Goal: Information Seeking & Learning: Understand process/instructions

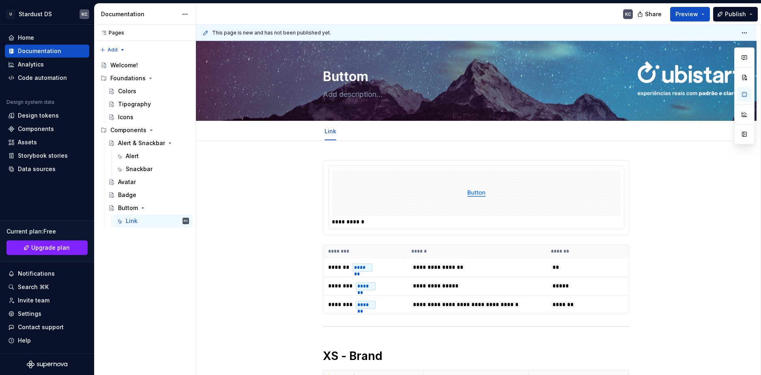
scroll to position [217, 0]
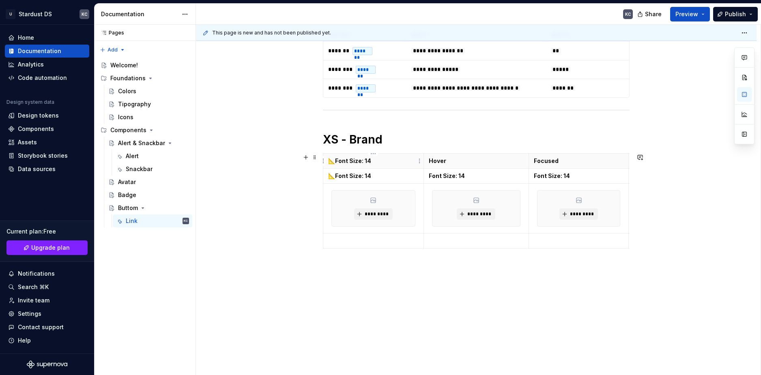
click at [362, 162] on strong "📐Font Size: 14" at bounding box center [349, 160] width 43 height 7
click at [450, 162] on p "Hover" at bounding box center [476, 161] width 95 height 8
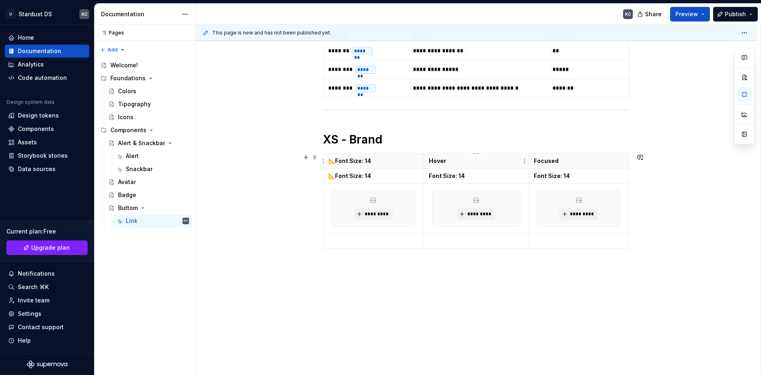
click at [450, 162] on p "Hover" at bounding box center [476, 161] width 95 height 8
drag, startPoint x: 478, startPoint y: 161, endPoint x: 465, endPoint y: 161, distance: 12.2
click at [465, 161] on p "📐Font Size: 14" at bounding box center [476, 161] width 95 height 8
type textarea "*"
click at [349, 161] on strong "📐Font Size: 14" at bounding box center [349, 160] width 43 height 7
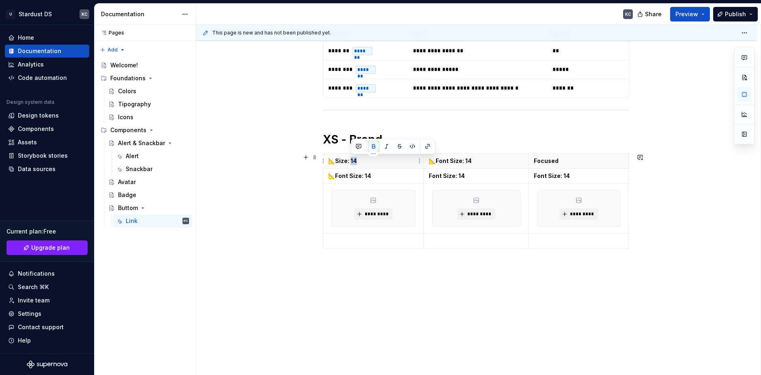
drag, startPoint x: 363, startPoint y: 162, endPoint x: 351, endPoint y: 162, distance: 12.2
click at [351, 162] on p "📐Size: 14" at bounding box center [373, 161] width 90 height 8
click at [352, 174] on strong "📐Font Size: 14" at bounding box center [349, 175] width 43 height 7
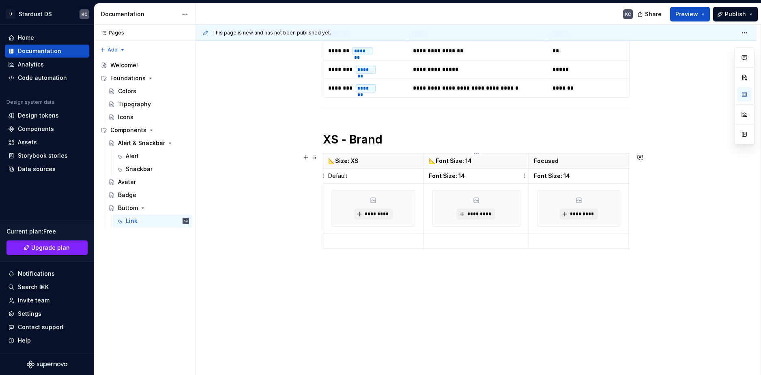
click at [458, 182] on td "Font Size: 14" at bounding box center [476, 176] width 105 height 15
drag, startPoint x: 645, startPoint y: 205, endPoint x: 632, endPoint y: 197, distance: 15.3
click at [646, 205] on div "**********" at bounding box center [478, 200] width 565 height 351
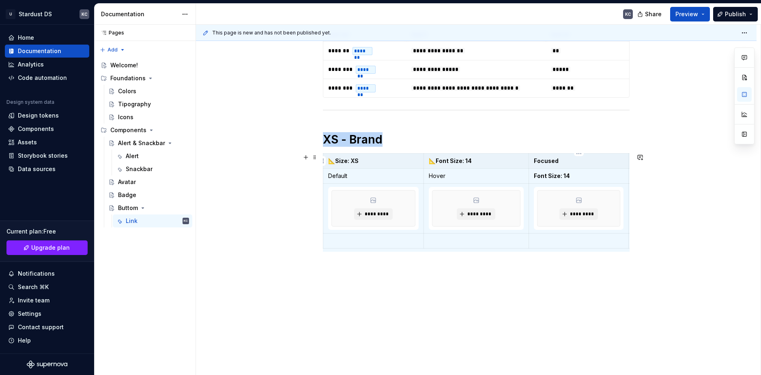
click at [676, 190] on div "**********" at bounding box center [476, 159] width 561 height 470
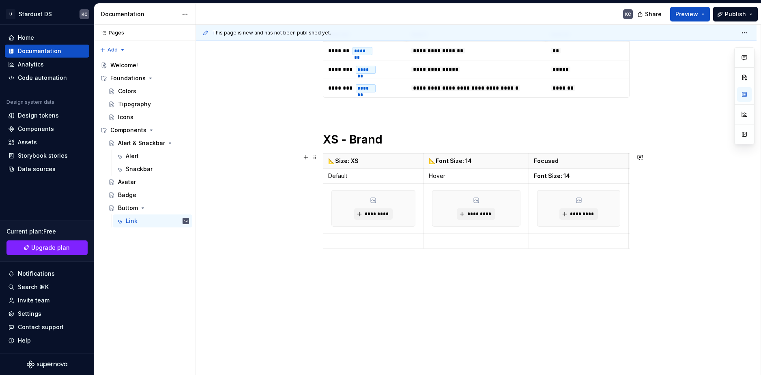
scroll to position [0, 6]
click at [620, 210] on html "U Stardust DS KC Home Documentation Analytics Code automation Design system dat…" at bounding box center [380, 187] width 761 height 375
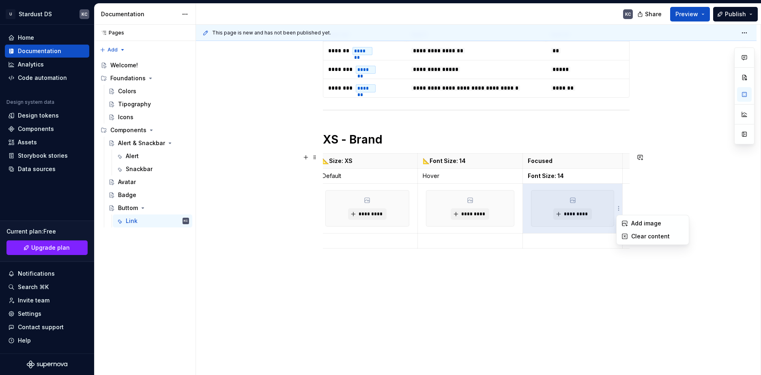
click at [678, 197] on html "U Stardust DS KC Home Documentation Analytics Code automation Design system dat…" at bounding box center [380, 187] width 761 height 375
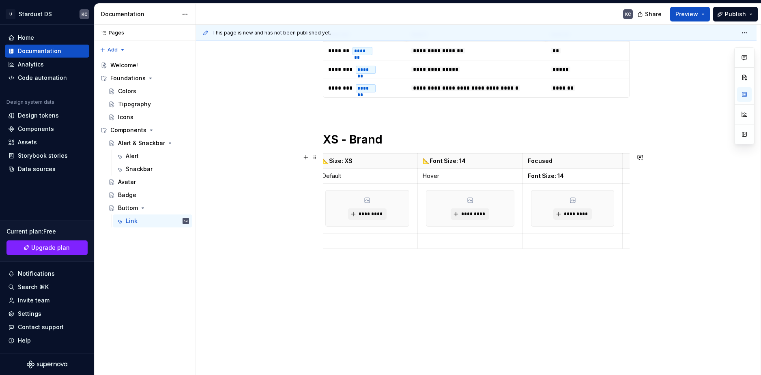
click at [627, 163] on th at bounding box center [673, 161] width 100 height 15
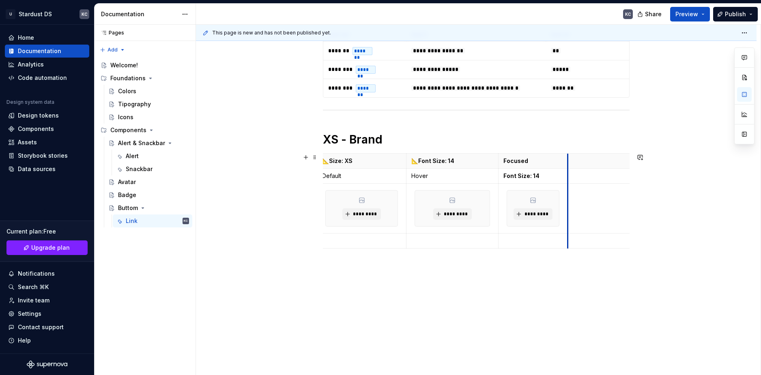
drag, startPoint x: 623, startPoint y: 202, endPoint x: 478, endPoint y: 203, distance: 145.2
click at [478, 203] on tr "********* ********* *********" at bounding box center [477, 209] width 320 height 50
drag, startPoint x: 498, startPoint y: 204, endPoint x: 491, endPoint y: 205, distance: 7.1
drag, startPoint x: 411, startPoint y: 204, endPoint x: 398, endPoint y: 204, distance: 13.4
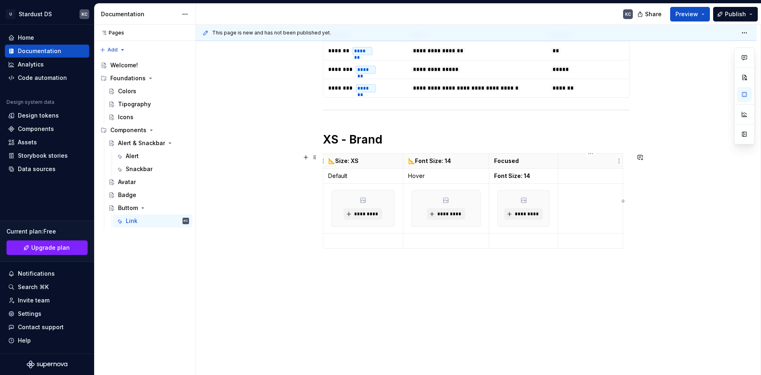
click at [574, 161] on p at bounding box center [590, 161] width 55 height 8
click at [505, 174] on strong "Font Size: 14" at bounding box center [512, 175] width 36 height 7
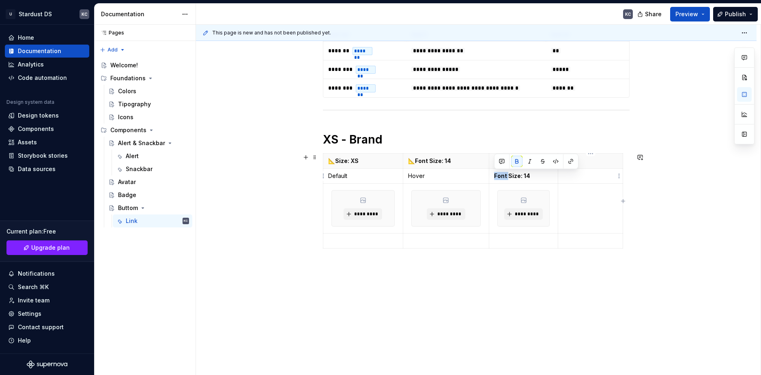
click at [588, 179] on p at bounding box center [590, 176] width 55 height 8
click at [512, 179] on strong "Font Size: 14" at bounding box center [512, 175] width 36 height 7
click at [512, 177] on strong "Font Size: 14" at bounding box center [512, 175] width 36 height 7
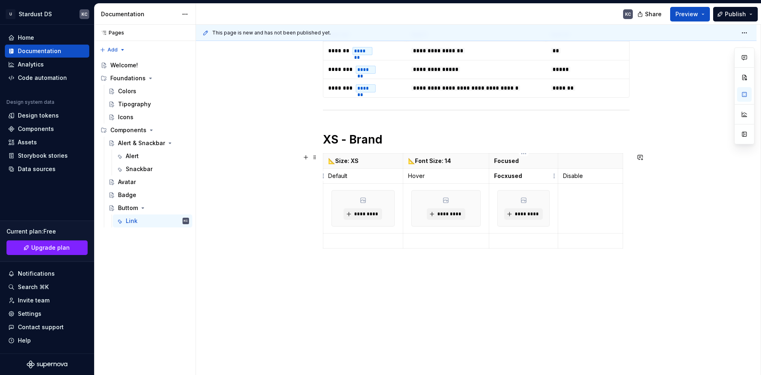
click at [507, 176] on strong "Focxused" at bounding box center [508, 175] width 28 height 7
click at [507, 176] on strong "Focused" at bounding box center [506, 175] width 25 height 7
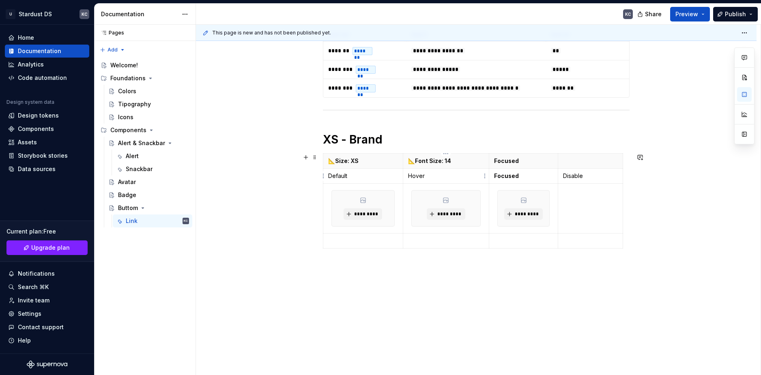
click at [416, 174] on p "Hover" at bounding box center [446, 176] width 76 height 8
click at [432, 164] on button "button" at bounding box center [430, 161] width 11 height 11
click at [342, 176] on p "Default" at bounding box center [363, 176] width 70 height 8
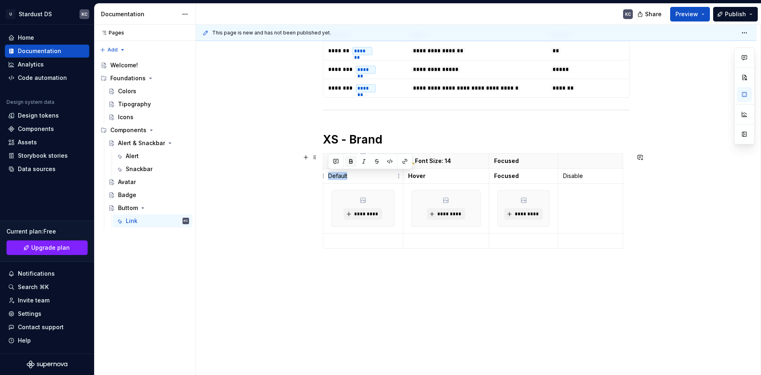
click at [351, 164] on button "button" at bounding box center [350, 161] width 11 height 11
click at [562, 178] on td "Disable" at bounding box center [590, 176] width 65 height 15
click at [571, 160] on button "button" at bounding box center [570, 161] width 11 height 11
click at [583, 162] on button "button" at bounding box center [585, 161] width 11 height 11
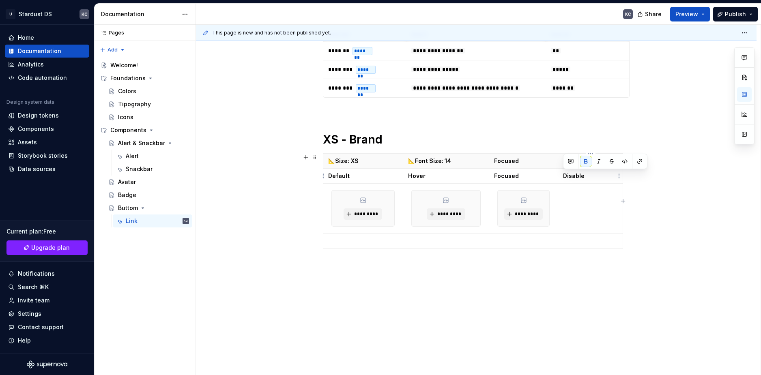
click at [587, 177] on p "Disable" at bounding box center [590, 176] width 55 height 8
click at [671, 221] on div "**********" at bounding box center [476, 159] width 561 height 470
click at [511, 162] on p "Focused" at bounding box center [523, 161] width 59 height 8
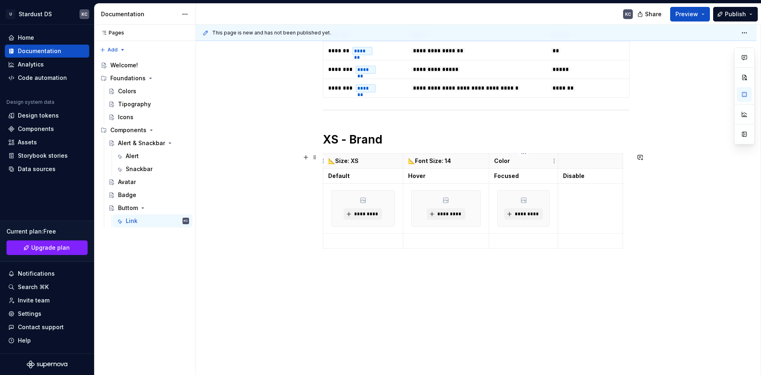
click at [493, 160] on th "Color" at bounding box center [523, 161] width 69 height 15
click at [521, 160] on p "🎨 Color" at bounding box center [523, 161] width 59 height 8
click at [381, 140] on h1 "XS - Brand" at bounding box center [476, 139] width 307 height 15
click at [337, 138] on h1 "XS - Brand" at bounding box center [476, 139] width 307 height 15
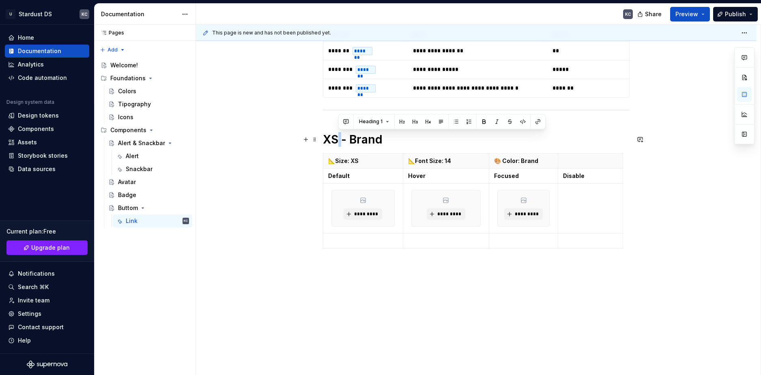
click at [337, 138] on h1 "XS - Brand" at bounding box center [476, 139] width 307 height 15
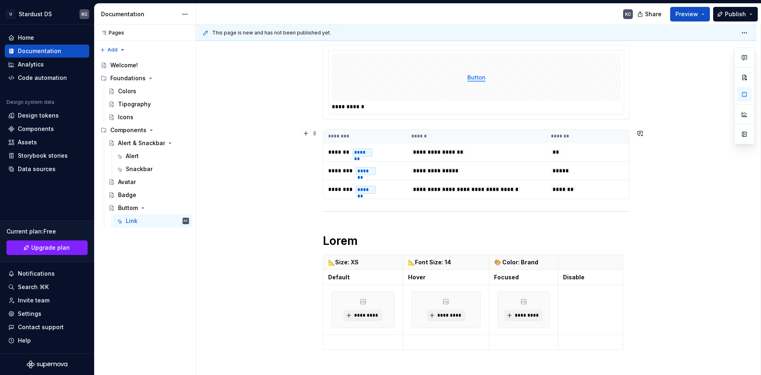
scroll to position [136, 0]
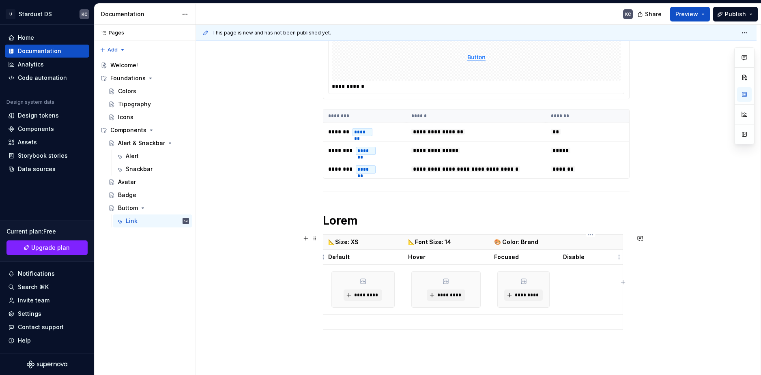
click at [582, 256] on strong "Disable" at bounding box center [574, 257] width 22 height 7
click at [585, 255] on p "Disable" at bounding box center [590, 257] width 55 height 8
click at [416, 243] on strong "📐Font Size: 14" at bounding box center [429, 242] width 43 height 7
click at [417, 244] on strong "📐🔠Font Size: 14" at bounding box center [433, 242] width 50 height 7
click at [618, 292] on html "U Stardust DS KC Home Documentation Analytics Code automation Design system dat…" at bounding box center [380, 187] width 761 height 375
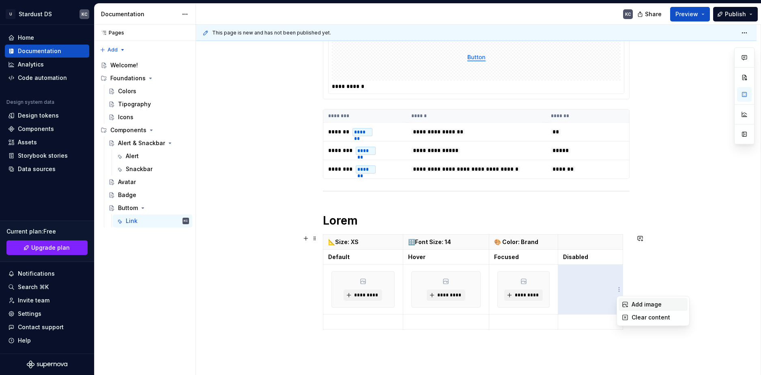
click at [630, 302] on div "Add image" at bounding box center [653, 304] width 69 height 13
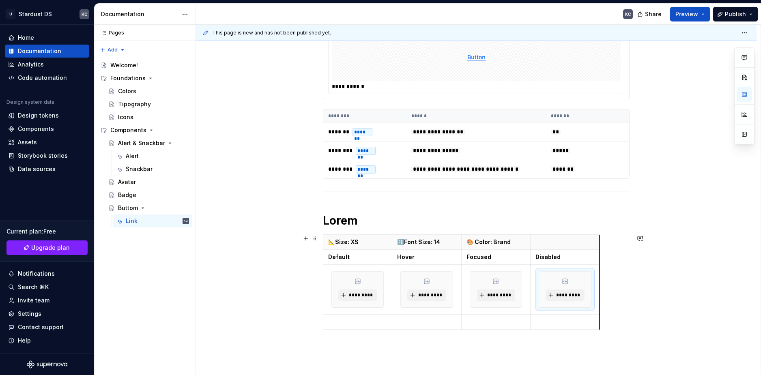
drag, startPoint x: 623, startPoint y: 243, endPoint x: 590, endPoint y: 242, distance: 32.5
drag, startPoint x: 394, startPoint y: 241, endPoint x: 400, endPoint y: 241, distance: 6.1
click at [400, 241] on th "🔠Font Size: 14" at bounding box center [426, 242] width 69 height 15
drag, startPoint x: 392, startPoint y: 241, endPoint x: 401, endPoint y: 241, distance: 9.7
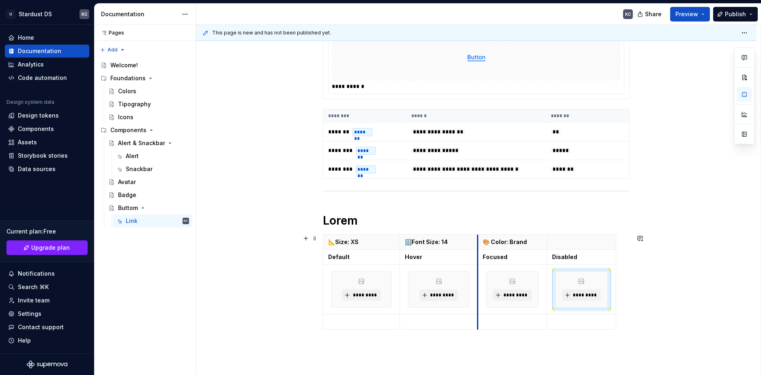
drag, startPoint x: 467, startPoint y: 238, endPoint x: 477, endPoint y: 238, distance: 9.7
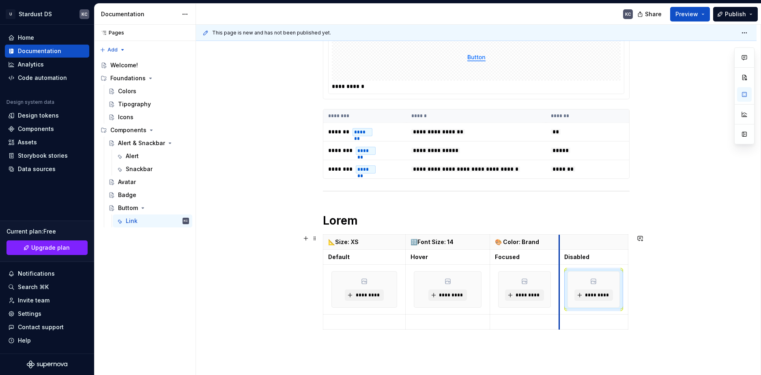
drag, startPoint x: 547, startPoint y: 241, endPoint x: 559, endPoint y: 241, distance: 12.2
drag, startPoint x: 489, startPoint y: 243, endPoint x: 485, endPoint y: 244, distance: 4.1
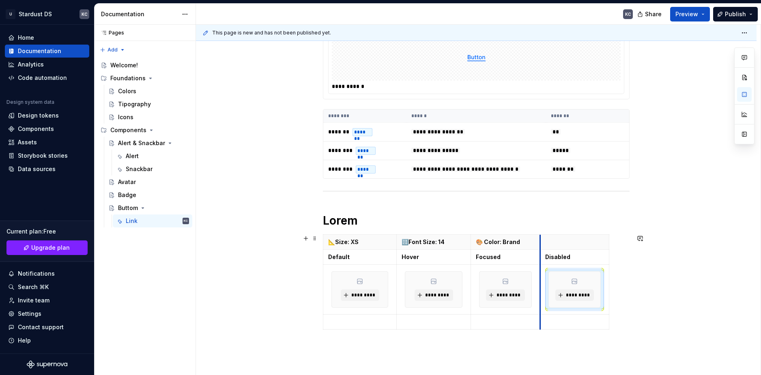
drag, startPoint x: 552, startPoint y: 243, endPoint x: 540, endPoint y: 245, distance: 12.8
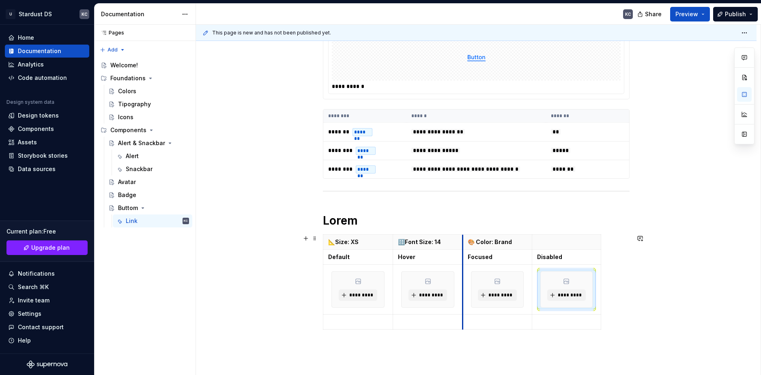
drag, startPoint x: 470, startPoint y: 259, endPoint x: 462, endPoint y: 258, distance: 8.2
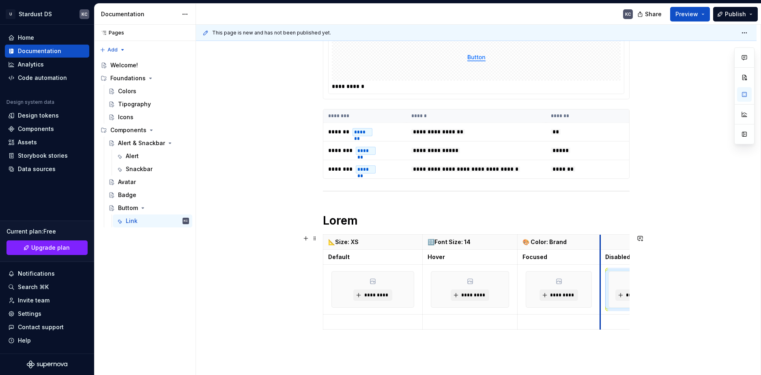
drag, startPoint x: 531, startPoint y: 254, endPoint x: 599, endPoint y: 255, distance: 68.2
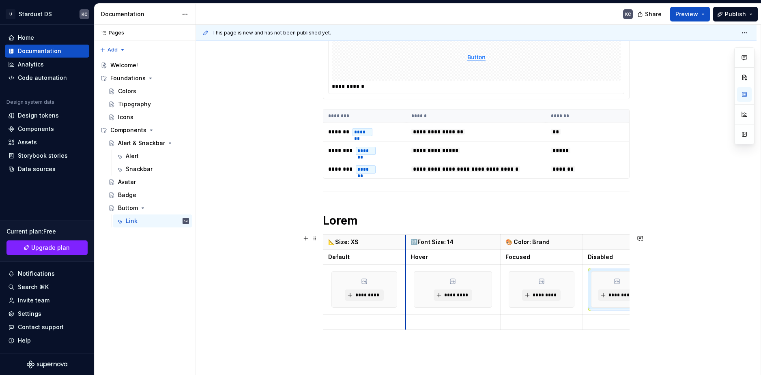
drag, startPoint x: 424, startPoint y: 244, endPoint x: 407, endPoint y: 244, distance: 17.4
click at [407, 244] on th "🔠Font Size: 14" at bounding box center [452, 242] width 95 height 15
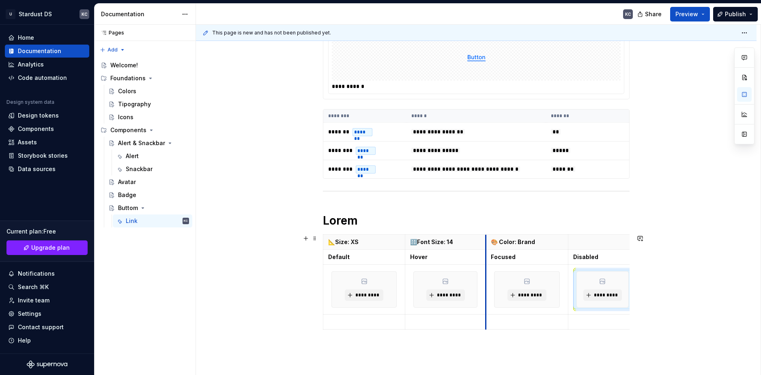
drag, startPoint x: 501, startPoint y: 244, endPoint x: 486, endPoint y: 244, distance: 14.6
click at [486, 244] on th "🎨 Color: Brand" at bounding box center [527, 242] width 82 height 15
click at [402, 241] on th "🔠Font Size: 14" at bounding box center [442, 242] width 81 height 15
click at [480, 243] on th "🎨 Color: Brand" at bounding box center [521, 242] width 82 height 15
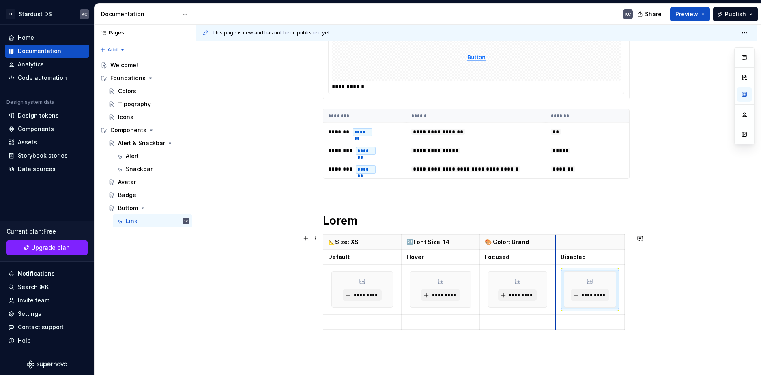
drag, startPoint x: 562, startPoint y: 242, endPoint x: 555, endPoint y: 242, distance: 6.5
click at [474, 245] on th "🎨 Color: Brand" at bounding box center [512, 242] width 76 height 15
drag, startPoint x: 617, startPoint y: 245, endPoint x: 626, endPoint y: 245, distance: 8.9
click at [683, 293] on div "**********" at bounding box center [476, 240] width 561 height 470
click at [671, 192] on div "**********" at bounding box center [476, 240] width 561 height 470
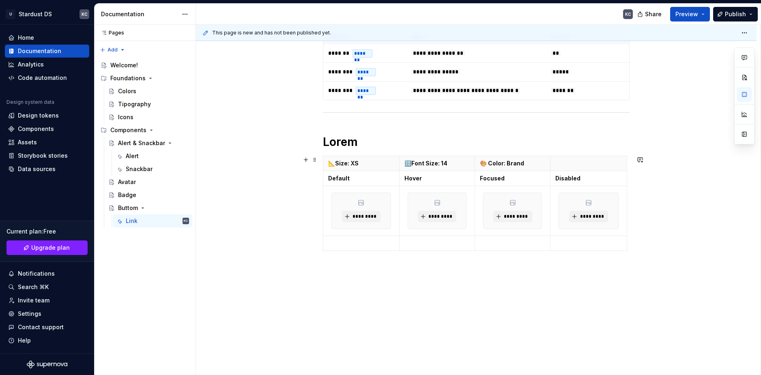
scroll to position [217, 0]
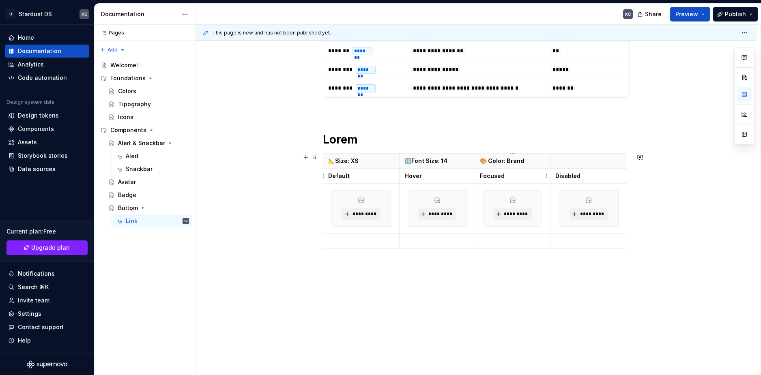
click at [495, 179] on strong "Focused" at bounding box center [492, 175] width 25 height 7
copy strong "Focused"
click at [576, 175] on strong "Disabled" at bounding box center [567, 175] width 25 height 7
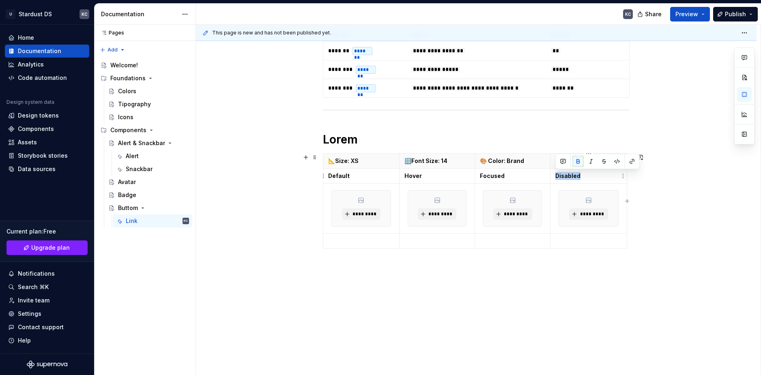
click at [576, 175] on strong "Disabled" at bounding box center [567, 175] width 25 height 7
copy strong "Disabled"
click at [315, 158] on span at bounding box center [315, 157] width 6 height 11
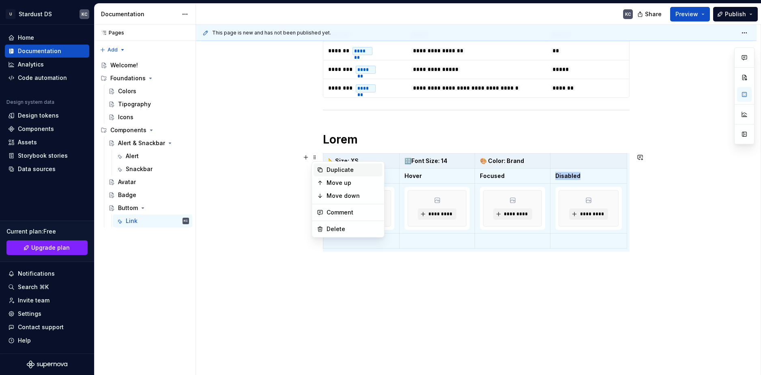
click at [332, 173] on div "Duplicate" at bounding box center [353, 170] width 53 height 8
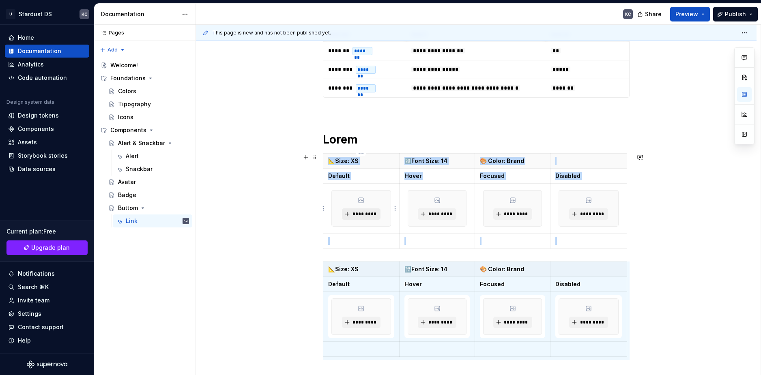
click at [355, 214] on span "*********" at bounding box center [364, 214] width 25 height 6
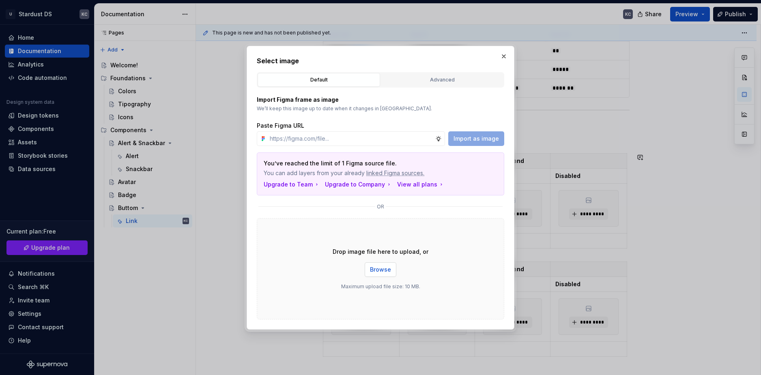
click at [389, 272] on span "Browse" at bounding box center [380, 270] width 21 height 8
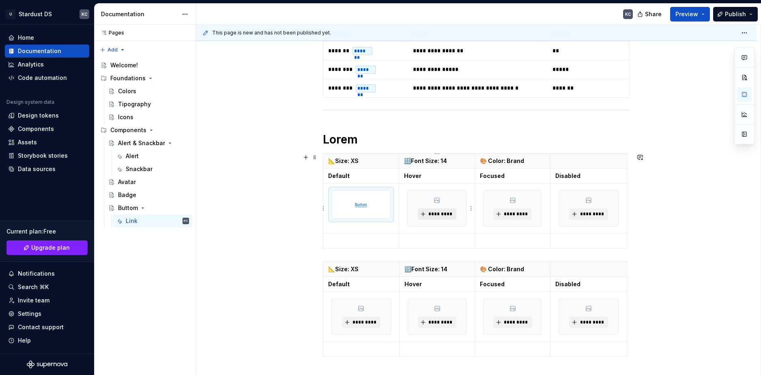
click at [440, 215] on span "*********" at bounding box center [440, 214] width 25 height 6
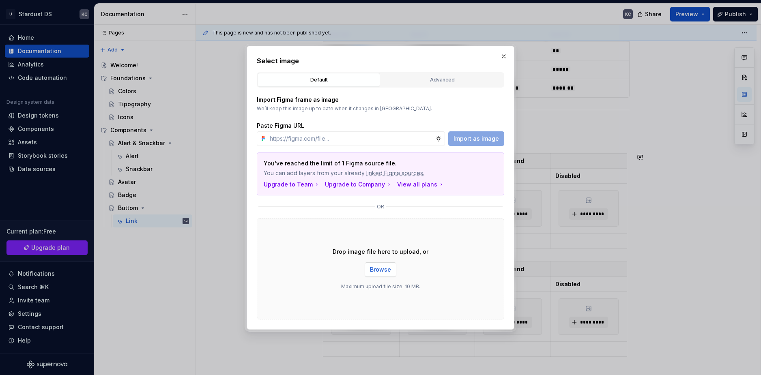
click at [374, 271] on span "Browse" at bounding box center [380, 270] width 21 height 8
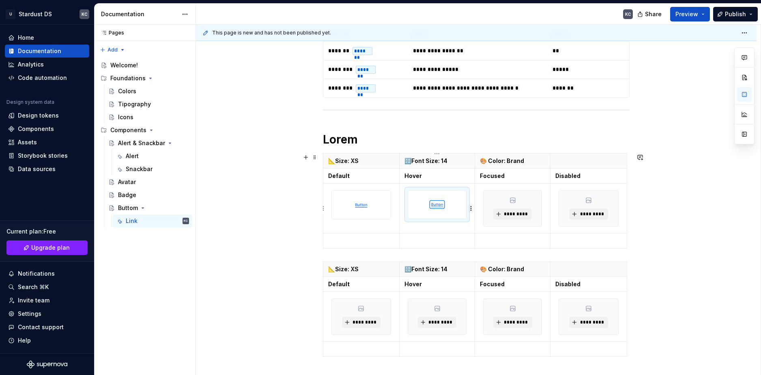
click at [472, 207] on html "U Stardust DS KC Home Documentation Analytics Code automation Design system dat…" at bounding box center [380, 187] width 761 height 375
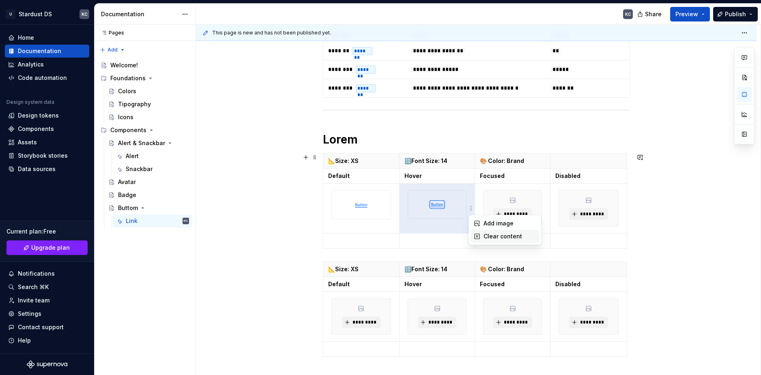
click at [492, 237] on div "Clear content" at bounding box center [510, 236] width 53 height 8
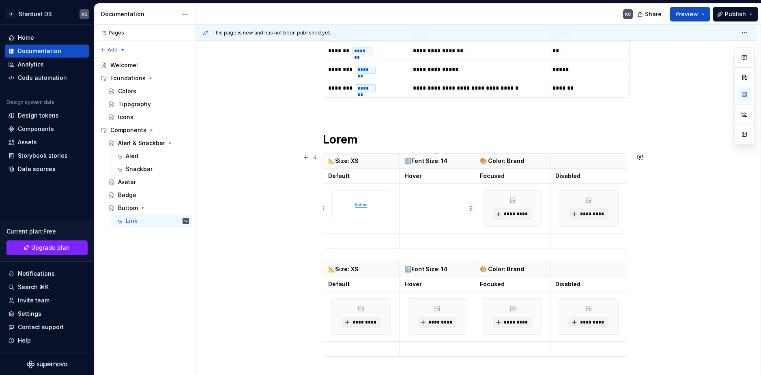
click at [470, 207] on html "U Stardust DS KC Home Documentation Analytics Code automation Design system dat…" at bounding box center [380, 187] width 761 height 375
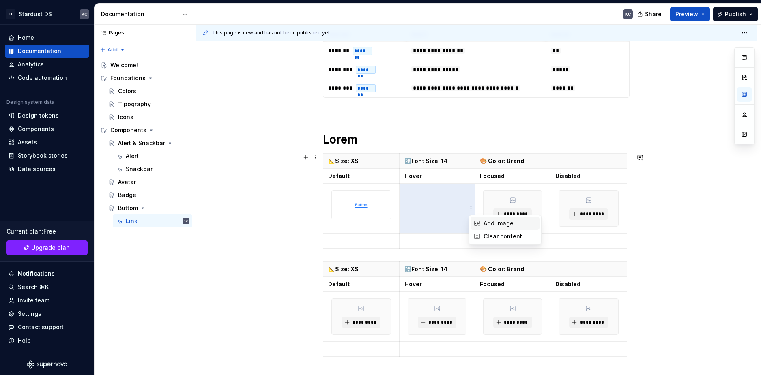
click at [488, 223] on div "Add image" at bounding box center [510, 223] width 53 height 8
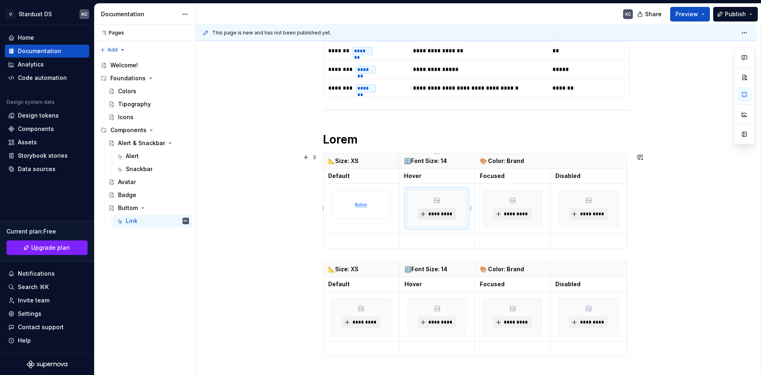
click at [446, 216] on span "*********" at bounding box center [440, 214] width 25 height 6
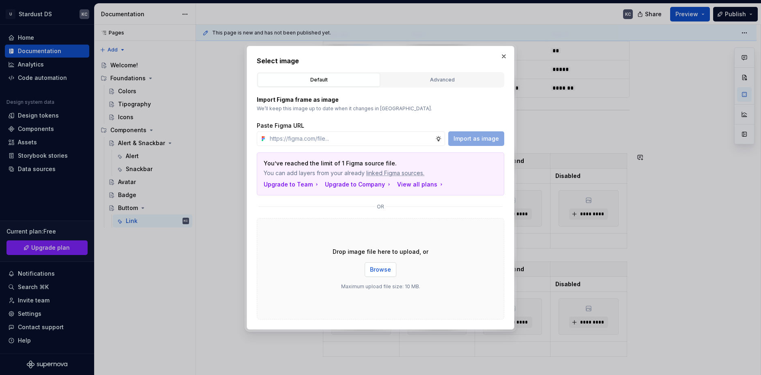
click at [375, 265] on button "Browse" at bounding box center [381, 269] width 32 height 15
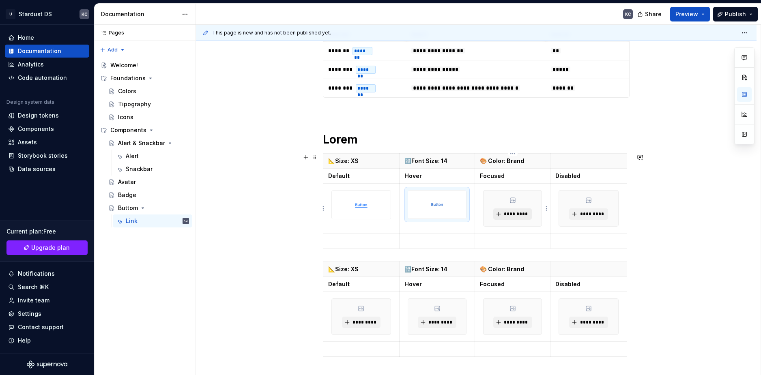
click at [517, 214] on span "*********" at bounding box center [515, 214] width 25 height 6
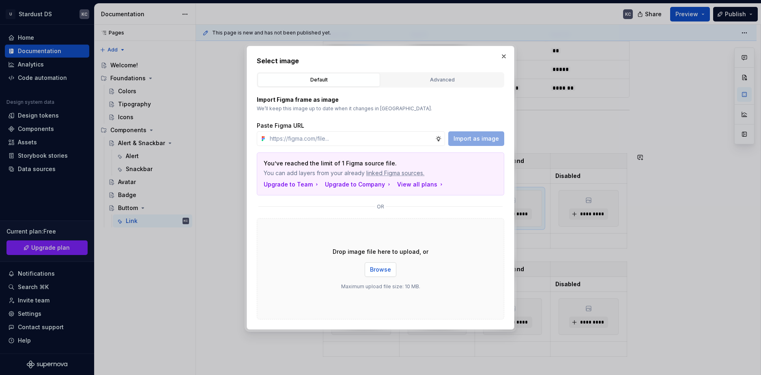
click at [387, 267] on span "Browse" at bounding box center [380, 270] width 21 height 8
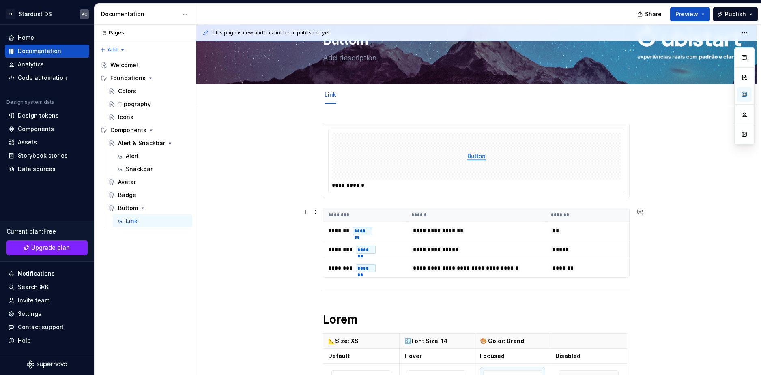
scroll to position [0, 0]
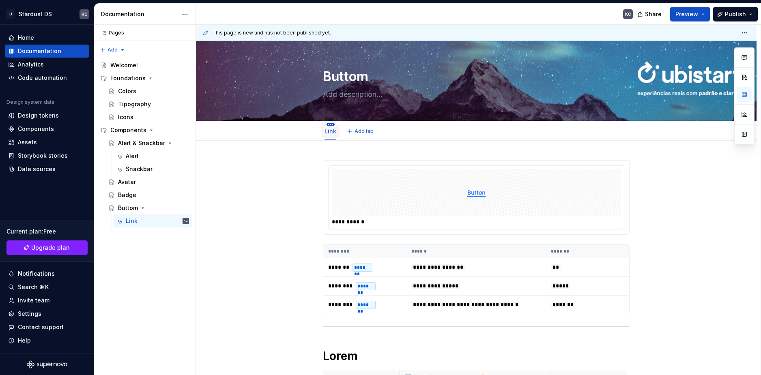
click at [330, 123] on html "U Stardust DS KC Home Documentation Analytics Code automation Design system dat…" at bounding box center [380, 187] width 761 height 375
click at [301, 182] on html "U Stardust DS KC Home Documentation Analytics Code automation Design system dat…" at bounding box center [380, 187] width 761 height 375
click at [333, 125] on html "U Stardust DS KC Home Documentation Analytics Code automation Design system dat…" at bounding box center [380, 187] width 761 height 375
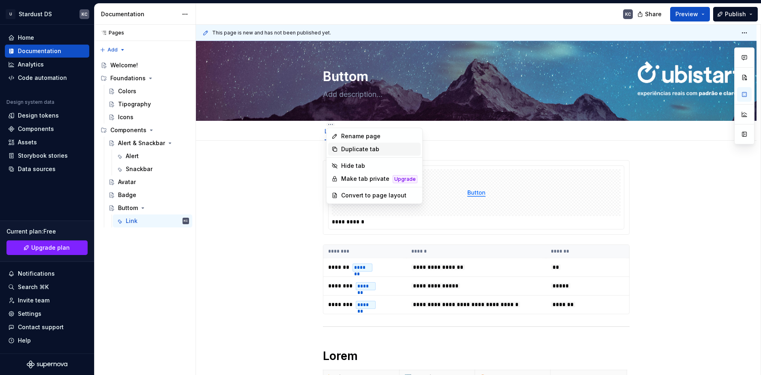
click at [343, 151] on div "Duplicate tab" at bounding box center [379, 149] width 76 height 8
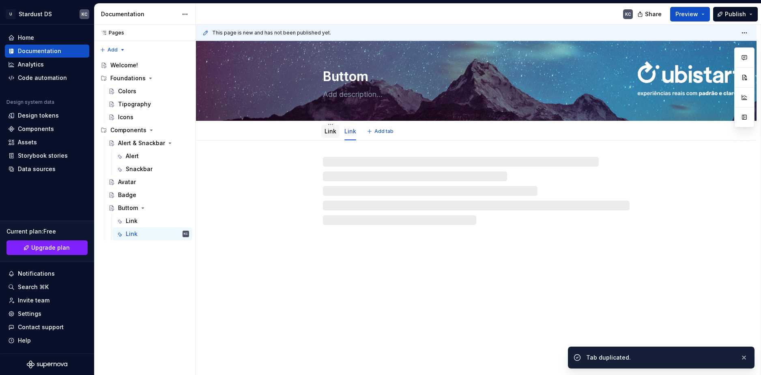
click at [331, 132] on link "Link" at bounding box center [331, 131] width 12 height 7
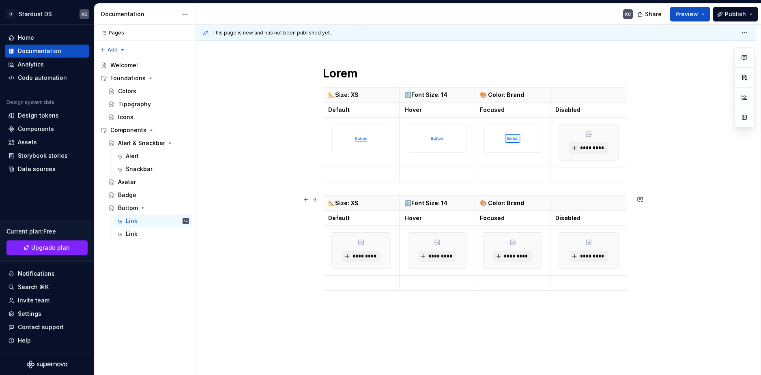
scroll to position [284, 0]
type textarea "*"
drag, startPoint x: 351, startPoint y: 201, endPoint x: 358, endPoint y: 201, distance: 6.5
click at [358, 201] on strong "📐Size: XS" at bounding box center [343, 201] width 30 height 7
drag, startPoint x: 441, startPoint y: 203, endPoint x: 449, endPoint y: 203, distance: 7.7
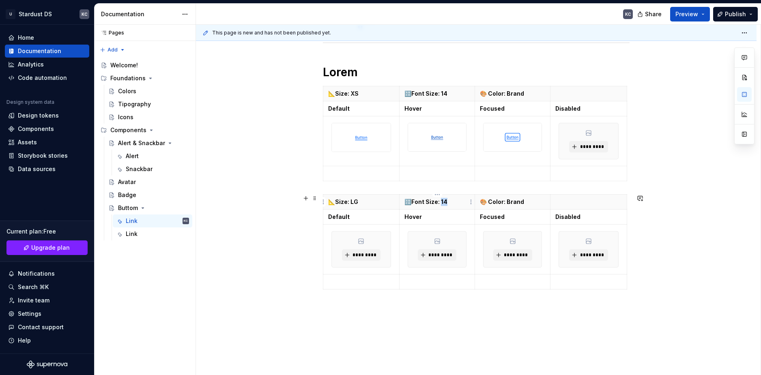
click at [450, 203] on p "🔠Font Size: 14" at bounding box center [437, 202] width 66 height 8
click at [314, 202] on span at bounding box center [315, 198] width 6 height 11
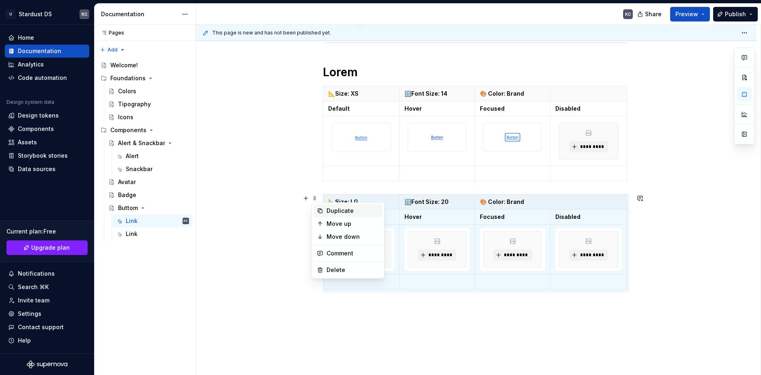
click at [329, 211] on div "Duplicate" at bounding box center [353, 211] width 53 height 8
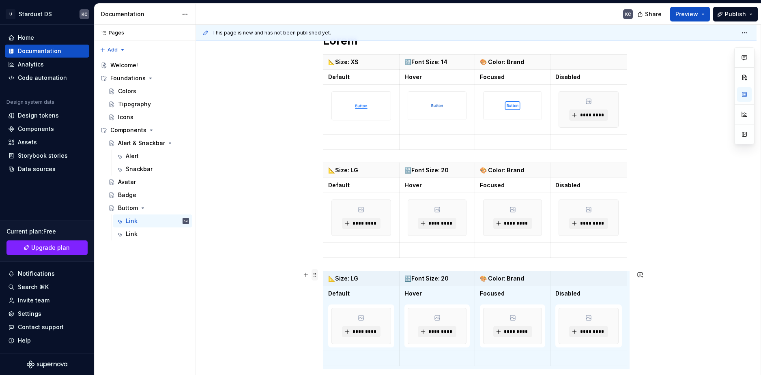
click at [316, 276] on span at bounding box center [315, 274] width 6 height 11
click at [327, 287] on div "Duplicate" at bounding box center [353, 288] width 53 height 8
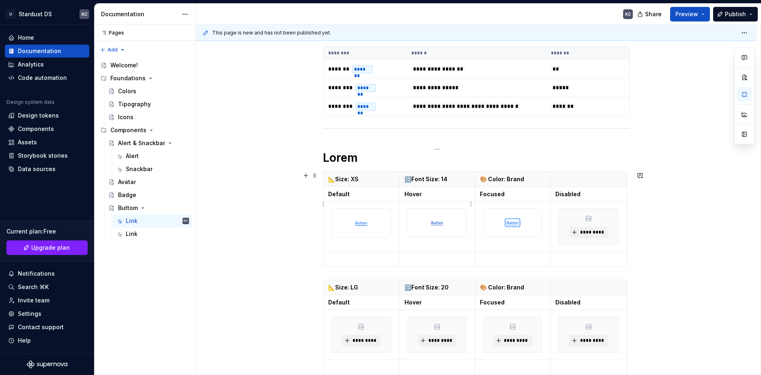
scroll to position [221, 0]
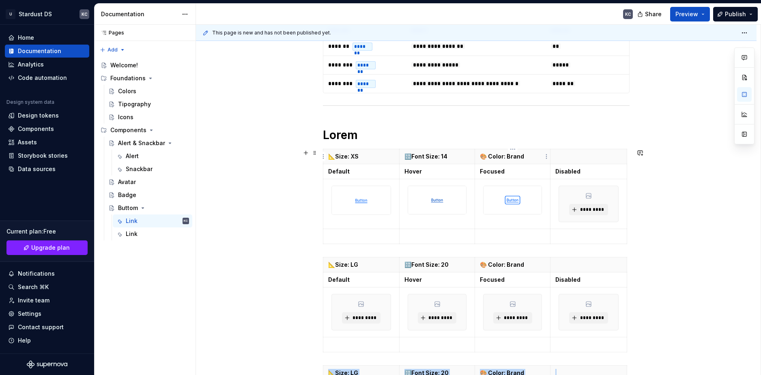
click at [497, 157] on p "🎨 Color: Brand" at bounding box center [512, 157] width 65 height 8
click at [572, 155] on p at bounding box center [588, 157] width 67 height 8
click at [496, 156] on p "🎨 Color: Brand" at bounding box center [512, 157] width 65 height 8
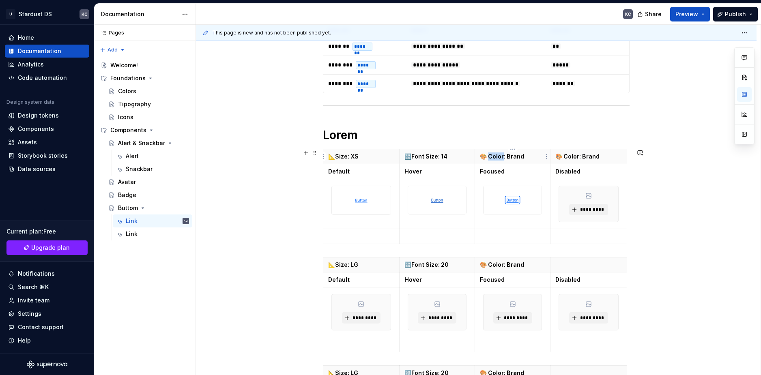
click at [496, 156] on p "🎨 Color: Brand" at bounding box center [512, 157] width 65 height 8
click at [506, 158] on p "🎨 Color: Brand" at bounding box center [512, 157] width 65 height 8
click at [495, 156] on p "🎨 Color: Brand" at bounding box center [512, 157] width 65 height 8
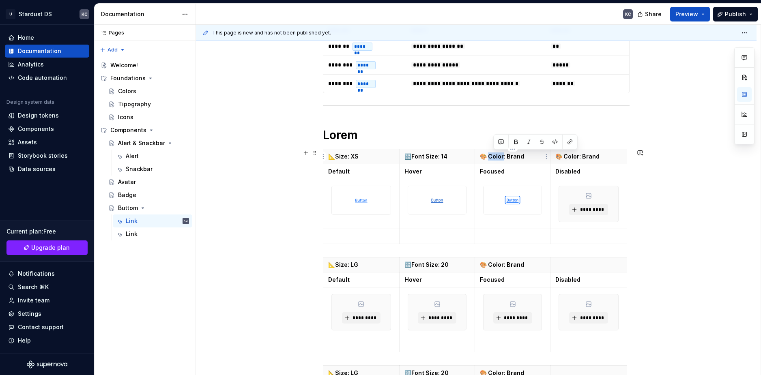
drag, startPoint x: 503, startPoint y: 157, endPoint x: 490, endPoint y: 154, distance: 14.0
click at [490, 154] on p "🎨 Color: Brand" at bounding box center [512, 157] width 65 height 8
drag, startPoint x: 526, startPoint y: 154, endPoint x: 541, endPoint y: 155, distance: 15.0
click at [541, 155] on p "🎨 Font Weight: Brand" at bounding box center [512, 157] width 65 height 8
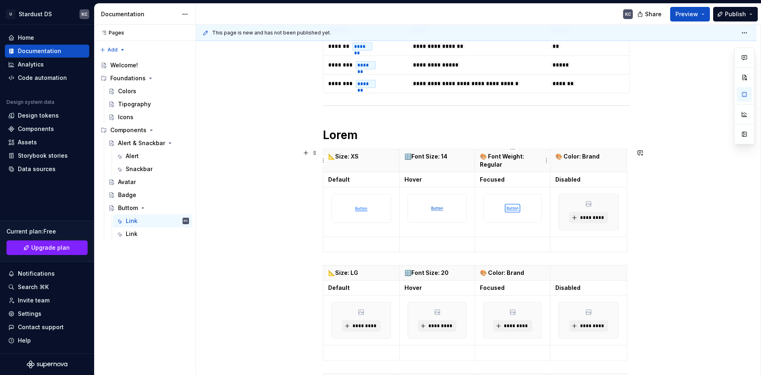
click at [491, 159] on p "🎨 Font Weight: Regular" at bounding box center [512, 161] width 65 height 16
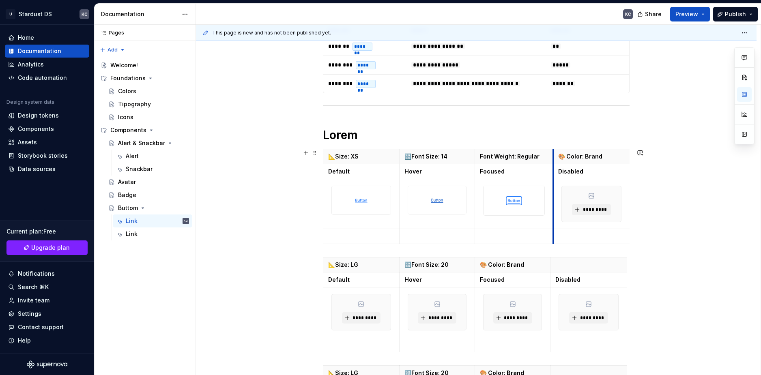
click at [553, 157] on th "🎨 Color: Brand" at bounding box center [591, 156] width 77 height 15
click at [515, 159] on p "🅰️Font Weight: Regular" at bounding box center [514, 157] width 68 height 8
drag, startPoint x: 627, startPoint y: 272, endPoint x: 618, endPoint y: 272, distance: 9.3
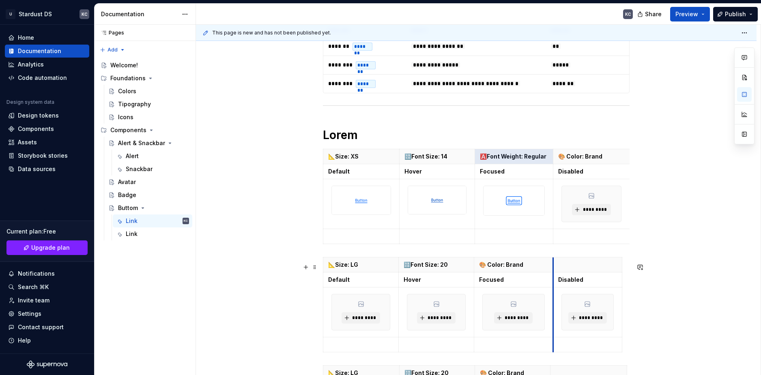
drag, startPoint x: 549, startPoint y: 272, endPoint x: 553, endPoint y: 272, distance: 4.5
click at [553, 272] on th at bounding box center [587, 265] width 69 height 15
click at [622, 274] on div "📐Size: LG 🔠Font Size: 20 🎨 Color: Brand Default Hover Focused Disabled ********…" at bounding box center [476, 306] width 307 height 99
drag, startPoint x: 622, startPoint y: 274, endPoint x: 629, endPoint y: 274, distance: 7.3
click at [553, 258] on th at bounding box center [590, 265] width 75 height 15
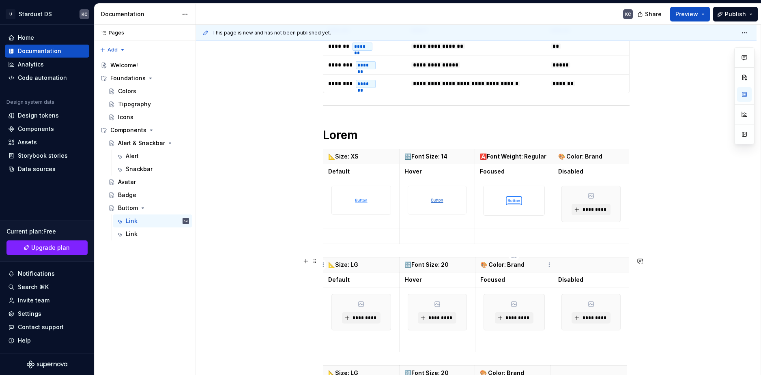
click at [502, 263] on p "🎨 Color: Brand" at bounding box center [514, 265] width 68 height 8
click at [582, 264] on p at bounding box center [591, 265] width 66 height 8
click at [520, 157] on p "🅰️Font Weight: Regular" at bounding box center [514, 157] width 68 height 8
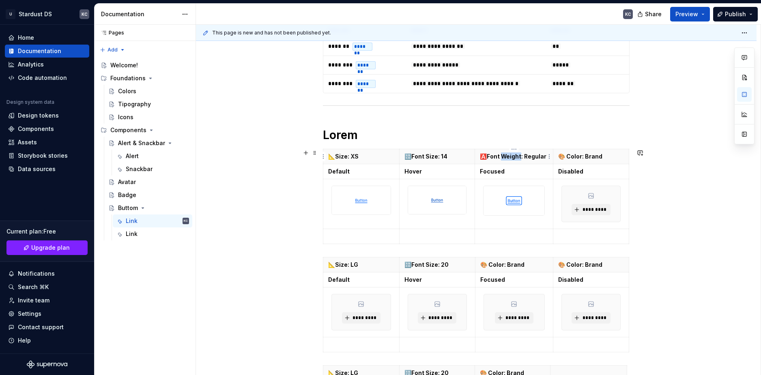
click at [520, 157] on p "🅰️Font Weight: Regular" at bounding box center [514, 157] width 68 height 8
click at [503, 264] on p "🎨 Color: Brand" at bounding box center [514, 265] width 68 height 8
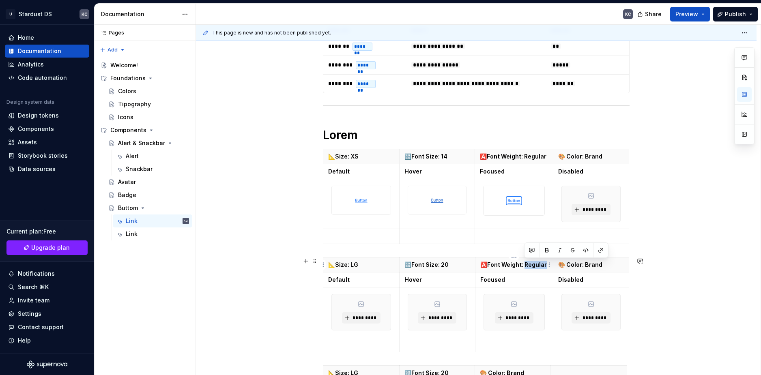
drag, startPoint x: 546, startPoint y: 262, endPoint x: 525, endPoint y: 261, distance: 20.7
click at [525, 261] on p "🅰️Font Weight: Regular" at bounding box center [514, 265] width 68 height 8
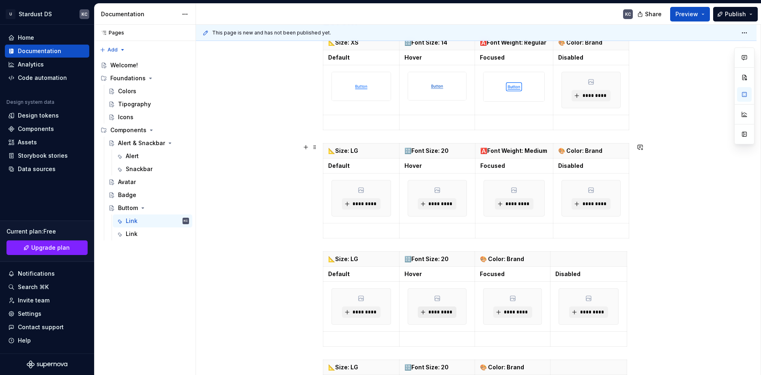
scroll to position [343, 0]
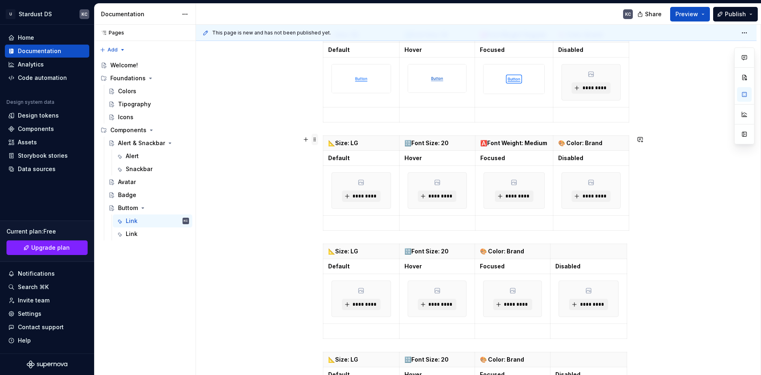
click at [313, 140] on span at bounding box center [315, 139] width 6 height 11
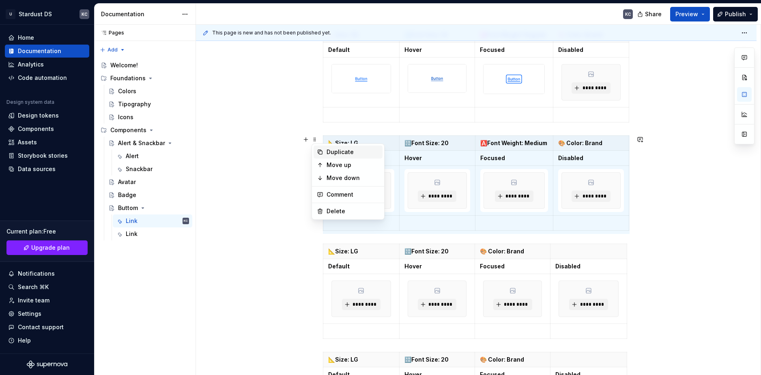
click at [325, 151] on div "Duplicate" at bounding box center [348, 152] width 69 height 13
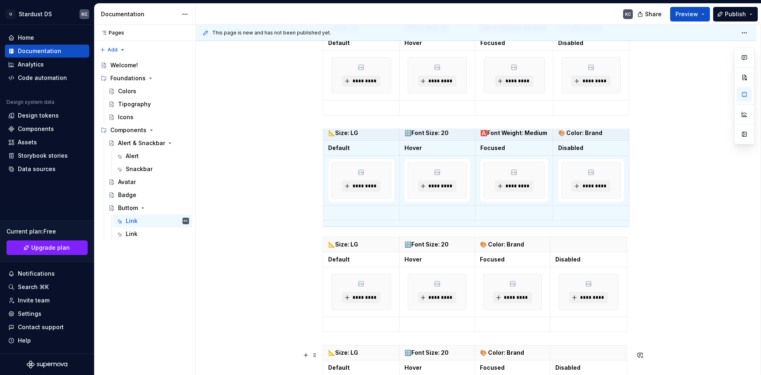
scroll to position [465, 0]
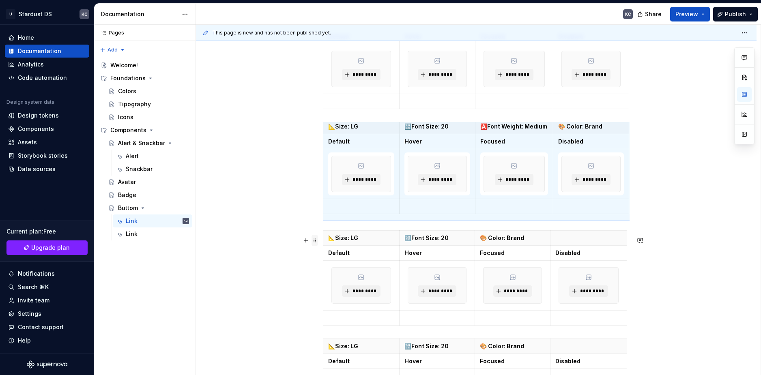
click at [312, 241] on span at bounding box center [315, 240] width 6 height 11
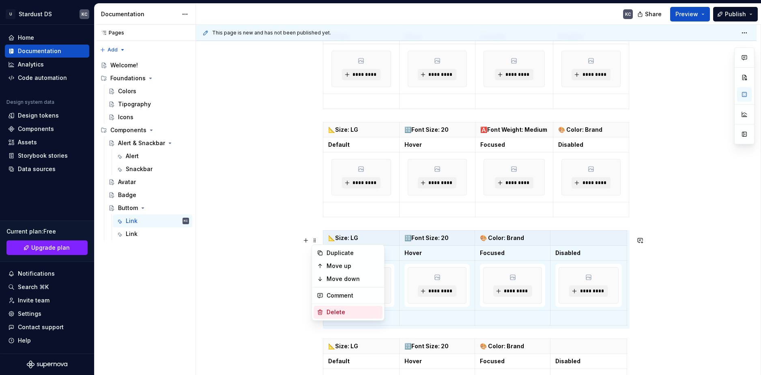
click at [340, 312] on div "Delete" at bounding box center [353, 312] width 53 height 8
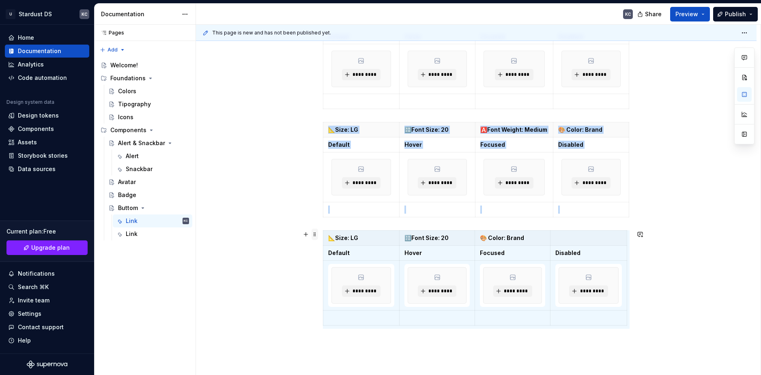
click at [314, 237] on span at bounding box center [315, 234] width 6 height 11
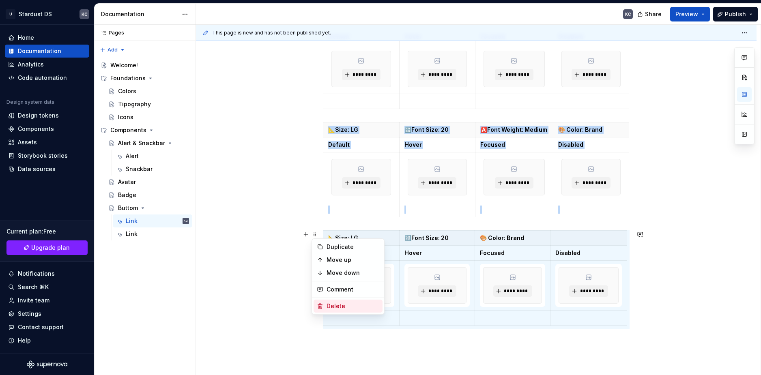
click at [335, 308] on div "Delete" at bounding box center [353, 306] width 53 height 8
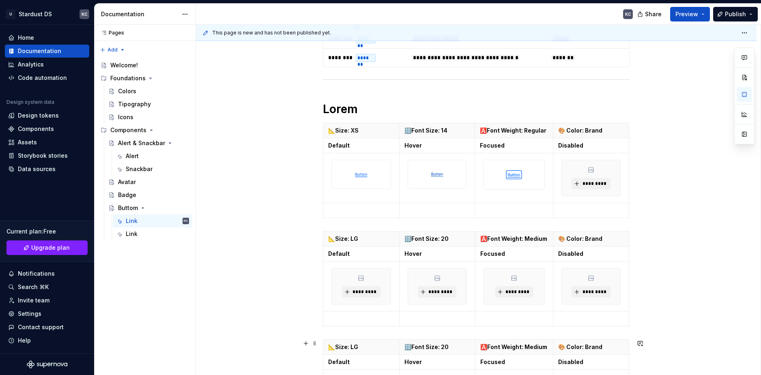
scroll to position [208, 0]
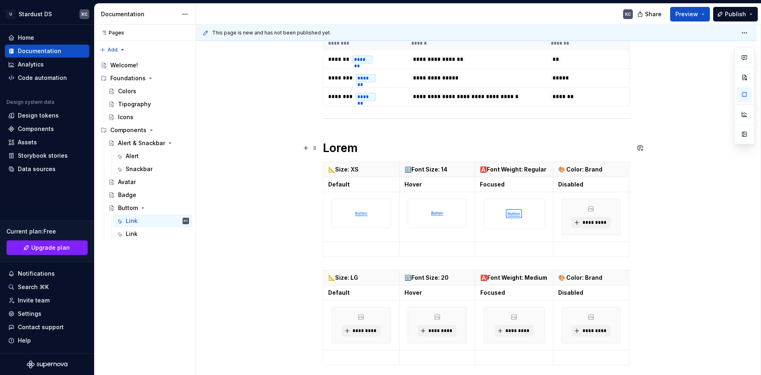
click at [341, 148] on h1 "Lorem" at bounding box center [476, 148] width 307 height 15
click at [584, 172] on p "🎨 Color: Brand" at bounding box center [591, 170] width 66 height 8
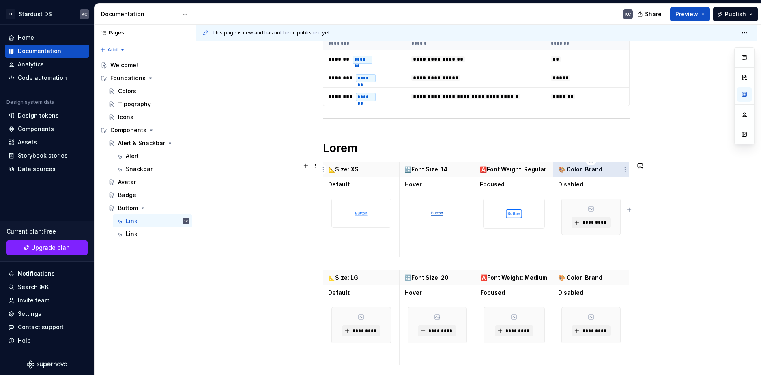
click at [584, 172] on p "🎨 Color: Brand" at bounding box center [591, 170] width 66 height 8
click at [336, 149] on h1 "Lorem" at bounding box center [476, 148] width 307 height 15
click at [349, 148] on h1 "Lorem" at bounding box center [476, 148] width 307 height 15
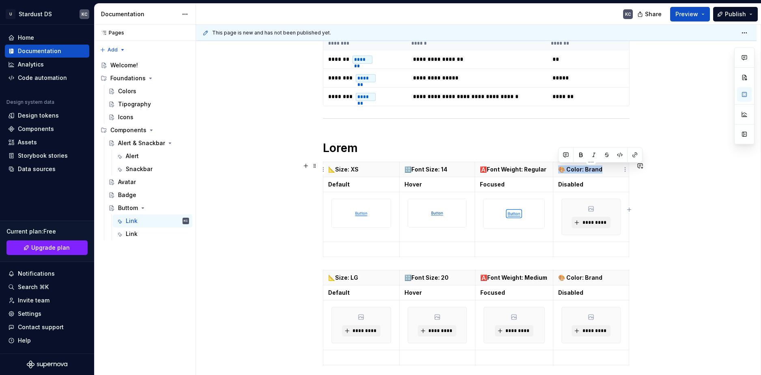
drag, startPoint x: 605, startPoint y: 171, endPoint x: 555, endPoint y: 170, distance: 49.9
click at [555, 170] on th "🎨 Color: Brand" at bounding box center [591, 169] width 76 height 15
copy p "🎨 Color: Brand"
click at [341, 148] on h1 "Lorem" at bounding box center [476, 148] width 307 height 15
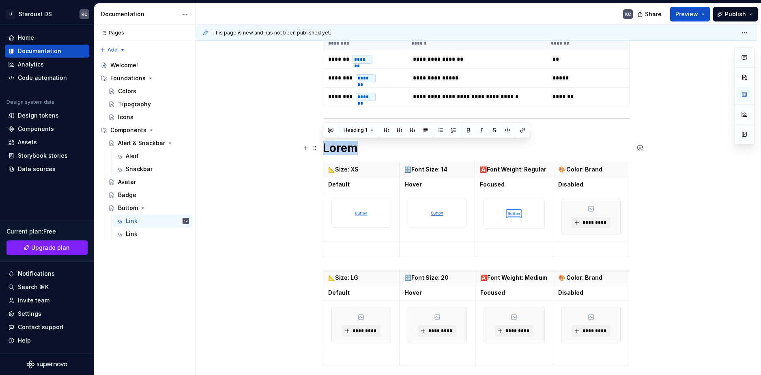
click at [341, 148] on h1 "Lorem" at bounding box center [476, 148] width 307 height 15
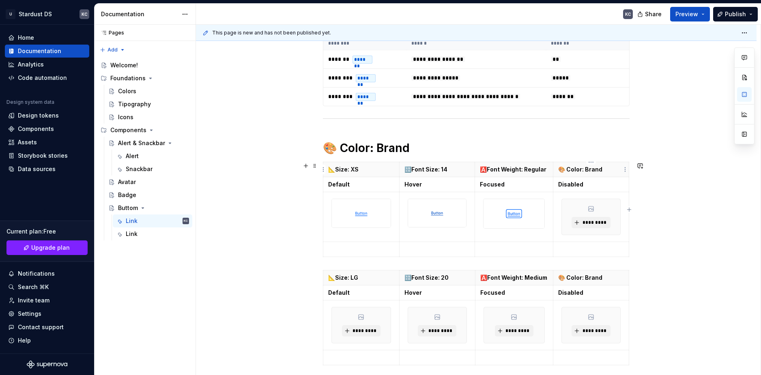
click at [599, 169] on p "🎨 Color: Brand" at bounding box center [591, 170] width 66 height 8
click at [591, 170] on p "Line Height : 20" at bounding box center [591, 170] width 66 height 8
drag, startPoint x: 523, startPoint y: 171, endPoint x: 489, endPoint y: 168, distance: 33.8
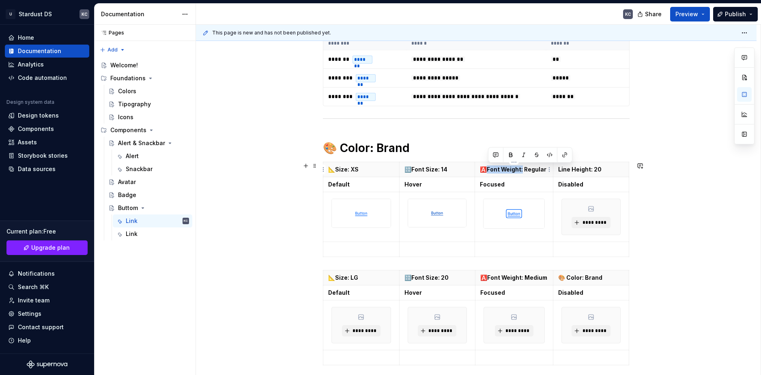
click at [489, 168] on p "🅰️Font Weight: Regular" at bounding box center [514, 170] width 68 height 8
click at [511, 157] on button "button" at bounding box center [510, 154] width 11 height 11
click at [528, 182] on p "Focused" at bounding box center [514, 185] width 68 height 8
drag, startPoint x: 523, startPoint y: 170, endPoint x: 487, endPoint y: 170, distance: 35.7
click at [487, 170] on p "🅰️ Font Weight: Regular" at bounding box center [514, 170] width 68 height 8
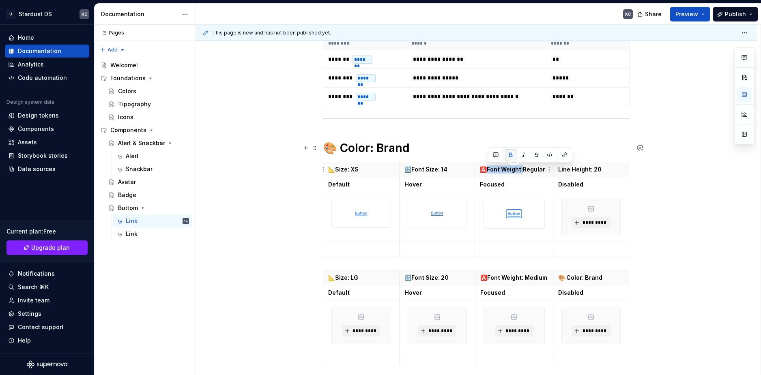
click at [510, 154] on button "button" at bounding box center [510, 154] width 11 height 11
click at [523, 186] on p "Focused" at bounding box center [514, 185] width 68 height 8
drag, startPoint x: 522, startPoint y: 170, endPoint x: 505, endPoint y: 169, distance: 17.1
click at [505, 169] on p "🅰️Font Weight: Regular" at bounding box center [514, 170] width 68 height 8
click at [527, 170] on p "🅰️Font Weight: Regular" at bounding box center [514, 170] width 68 height 8
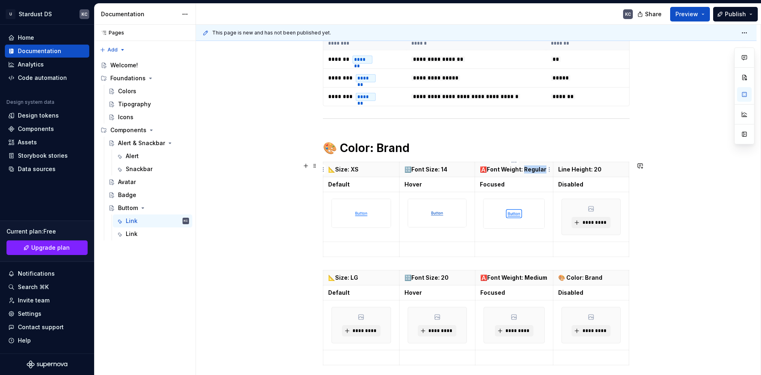
click at [527, 170] on p "🅰️Font Weight: Regular" at bounding box center [514, 170] width 68 height 8
click at [446, 275] on strong "🔠Font Size: 20" at bounding box center [426, 277] width 44 height 7
drag, startPoint x: 441, startPoint y: 170, endPoint x: 446, endPoint y: 170, distance: 4.9
click at [446, 170] on strong "🔠Font Size: 14" at bounding box center [425, 169] width 43 height 7
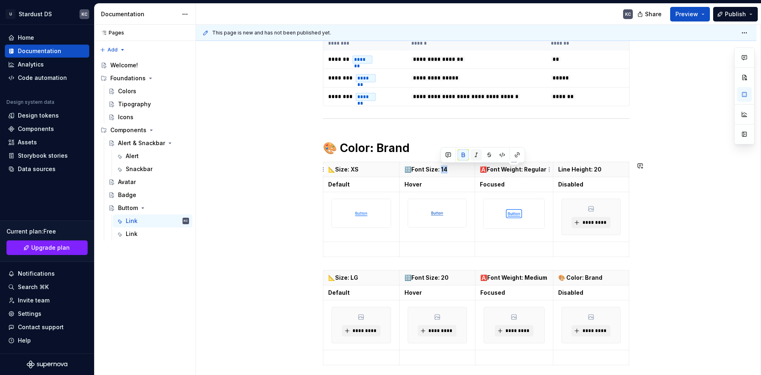
click at [478, 156] on button "button" at bounding box center [476, 154] width 11 height 11
click at [693, 224] on div "**********" at bounding box center [476, 330] width 561 height 795
click at [592, 169] on p "Line Height: 20" at bounding box center [591, 170] width 66 height 8
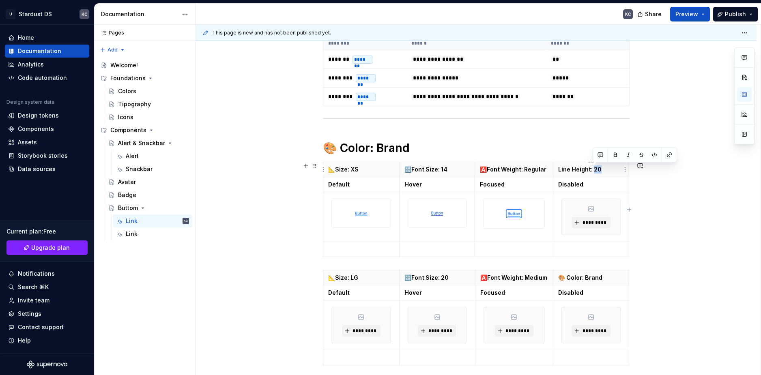
click at [592, 169] on p "Line Height: 20" at bounding box center [591, 170] width 66 height 8
click at [591, 277] on p "🎨 Color: Brand" at bounding box center [591, 278] width 66 height 8
click at [590, 277] on p "🎨 Color: Brand" at bounding box center [591, 278] width 66 height 8
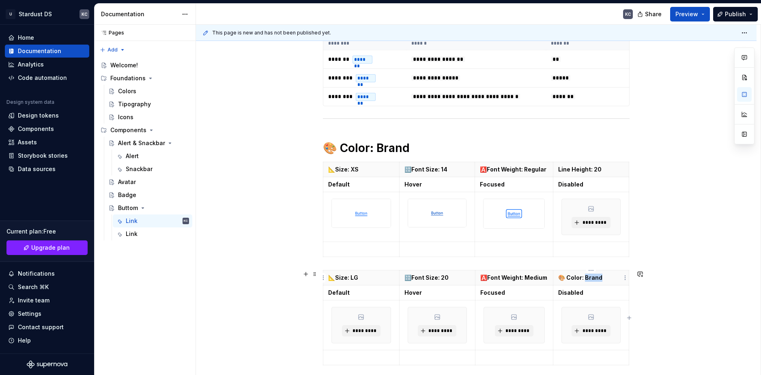
click at [590, 277] on p "🎨 Color: Brand" at bounding box center [591, 278] width 66 height 8
click at [557, 171] on th "Line Height: 20" at bounding box center [591, 169] width 76 height 15
click at [315, 168] on span at bounding box center [315, 165] width 6 height 11
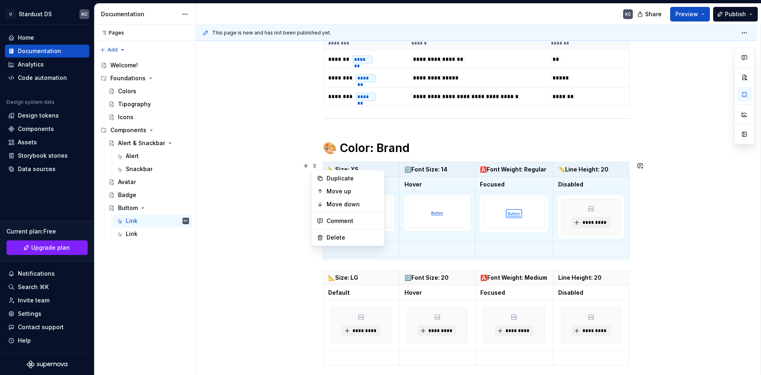
click at [327, 177] on div "Duplicate" at bounding box center [353, 178] width 53 height 8
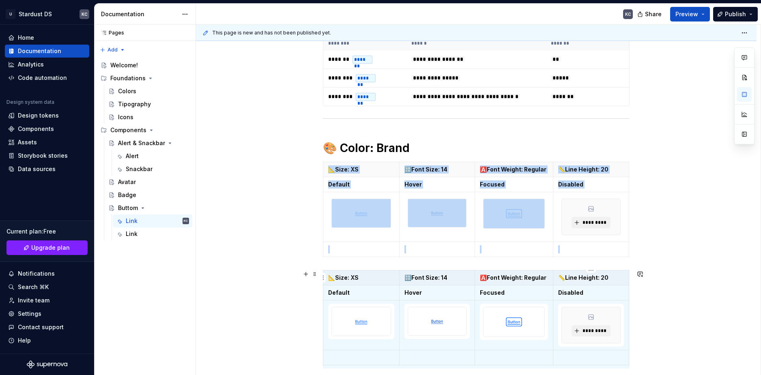
click at [576, 281] on p "📏Line Height: 20" at bounding box center [591, 278] width 66 height 8
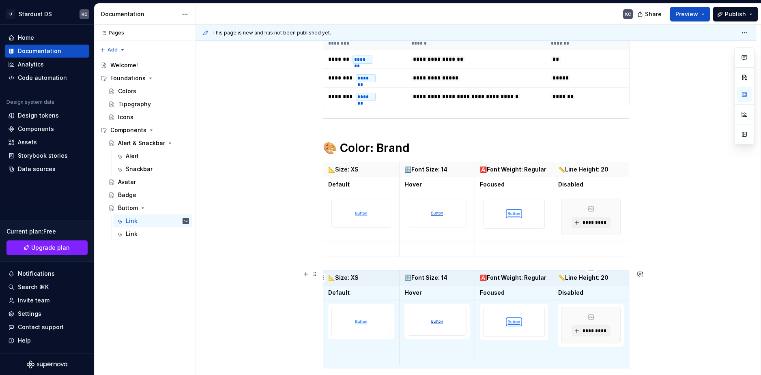
click at [576, 281] on p "📏Line Height: 20" at bounding box center [591, 278] width 66 height 8
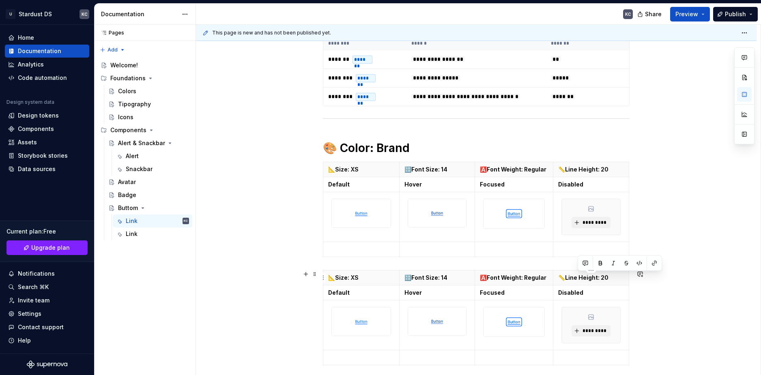
click at [576, 281] on p "📏Line Height: 20" at bounding box center [591, 278] width 66 height 8
click at [421, 170] on strong "🔠Font Size: 14" at bounding box center [425, 169] width 43 height 7
click at [421, 279] on strong "🔠Font Size: 14" at bounding box center [425, 277] width 43 height 7
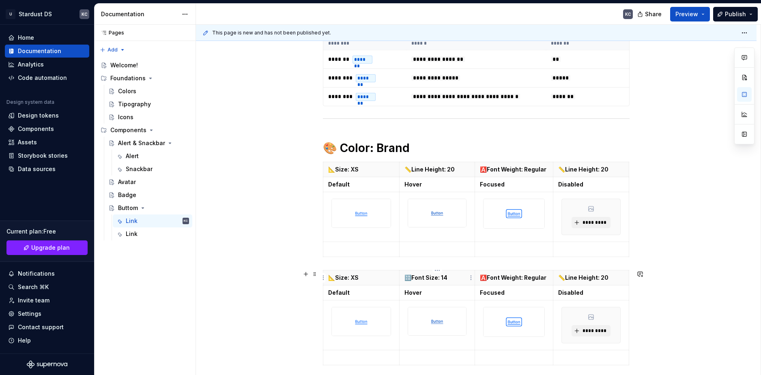
click at [421, 279] on strong "🔠Font Size: 14" at bounding box center [425, 277] width 43 height 7
click at [575, 173] on th "📏Line Height: 20" at bounding box center [591, 169] width 76 height 15
click at [575, 173] on p "📏Line Height: 20" at bounding box center [591, 170] width 66 height 8
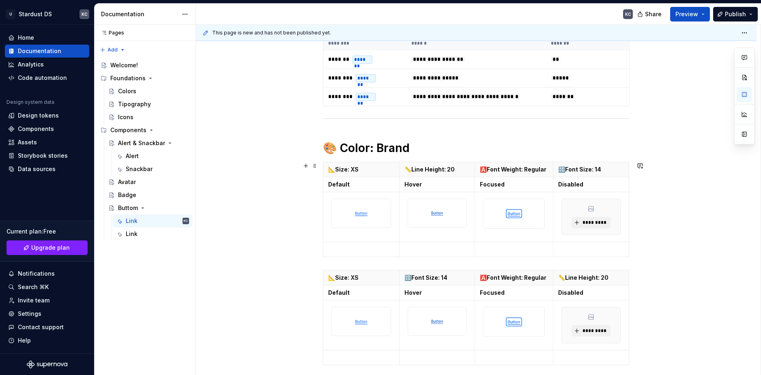
drag, startPoint x: 685, startPoint y: 294, endPoint x: 686, endPoint y: 245, distance: 48.7
drag, startPoint x: 686, startPoint y: 245, endPoint x: 694, endPoint y: 290, distance: 45.4
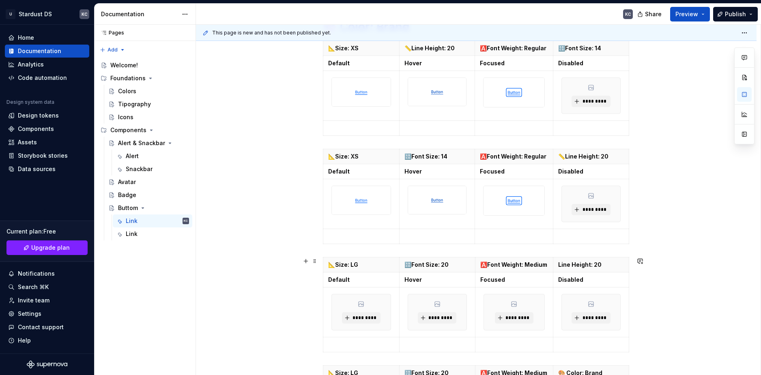
scroll to position [330, 0]
click at [432, 47] on p "📏Line Height: 20" at bounding box center [437, 48] width 66 height 8
click at [428, 268] on p "🔠Font Size: 20" at bounding box center [437, 264] width 66 height 8
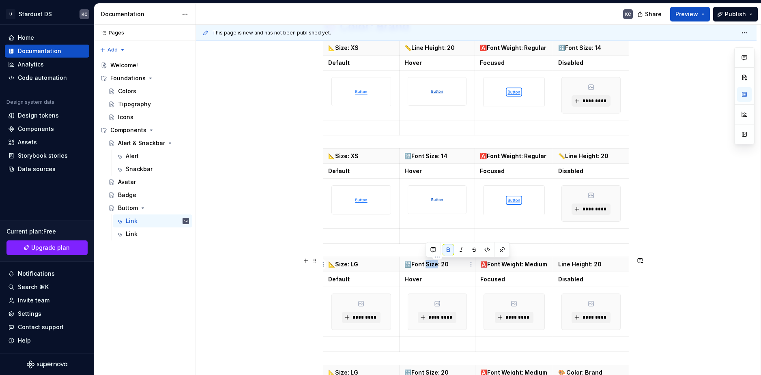
click at [428, 268] on p "🔠Font Size: 20" at bounding box center [437, 264] width 66 height 8
click at [447, 264] on p "📏Line Height: 20" at bounding box center [437, 264] width 66 height 8
drag, startPoint x: 358, startPoint y: 266, endPoint x: 352, endPoint y: 265, distance: 6.2
click at [352, 265] on strong "📐Size: LG" at bounding box center [343, 264] width 30 height 7
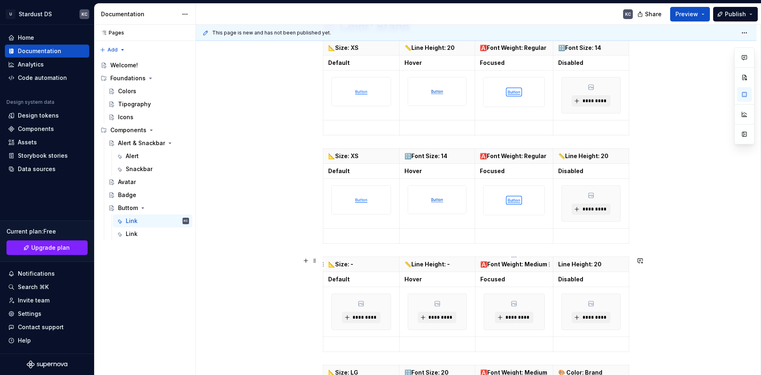
drag, startPoint x: 525, startPoint y: 265, endPoint x: 555, endPoint y: 265, distance: 30.0
click at [555, 265] on tr "📐Size: - 📏Line Height: - 🅰️Font Weight: Medium Line Height: 20" at bounding box center [476, 264] width 306 height 15
click at [525, 264] on p "🅰️Font Weight: Medium" at bounding box center [514, 264] width 68 height 8
drag, startPoint x: 524, startPoint y: 265, endPoint x: 539, endPoint y: 265, distance: 15.0
click at [539, 265] on p "🅰️Font Weight: Medium" at bounding box center [514, 264] width 68 height 8
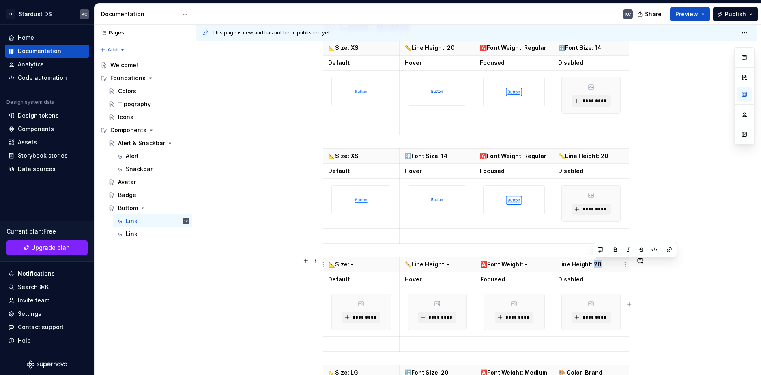
drag, startPoint x: 594, startPoint y: 265, endPoint x: 600, endPoint y: 265, distance: 6.1
click at [600, 265] on p "Line Height: 20" at bounding box center [591, 264] width 66 height 8
click at [313, 153] on span at bounding box center [315, 152] width 6 height 11
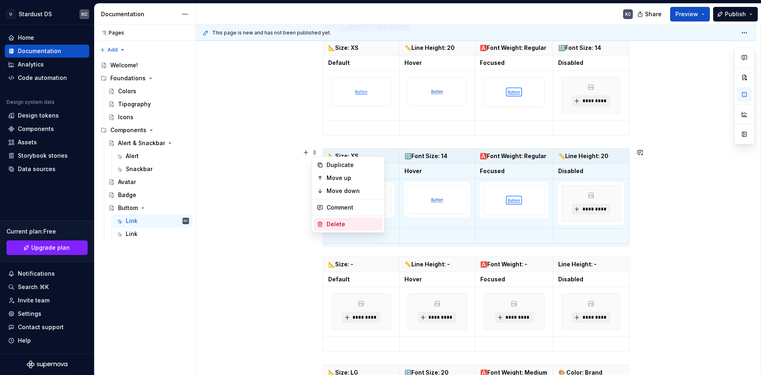
drag, startPoint x: 333, startPoint y: 221, endPoint x: 334, endPoint y: 227, distance: 6.5
click at [334, 227] on div "Delete" at bounding box center [353, 224] width 53 height 8
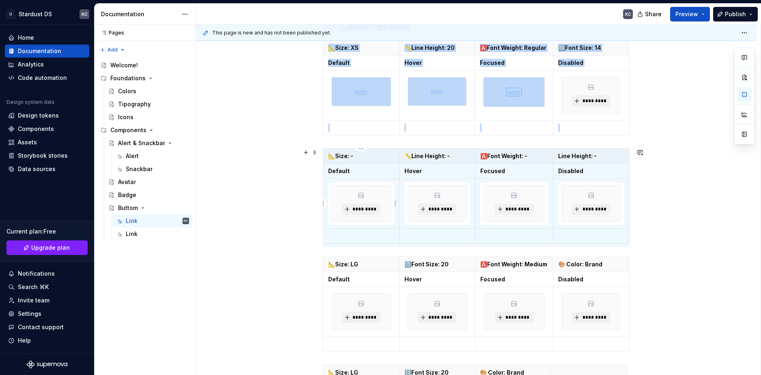
click at [334, 227] on td "*********" at bounding box center [361, 204] width 76 height 50
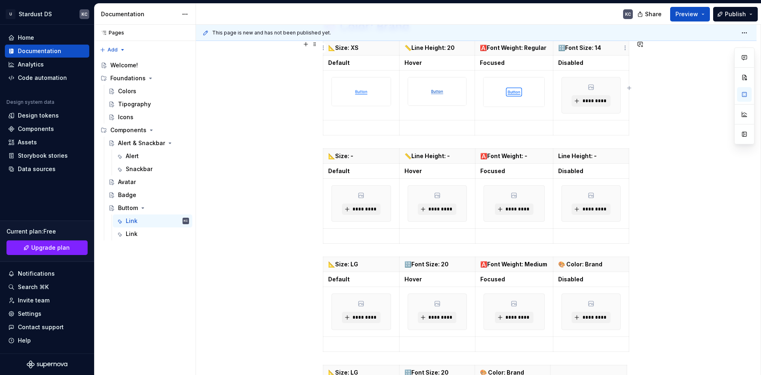
click at [585, 50] on strong "🔠Font Size: 14" at bounding box center [579, 47] width 43 height 7
click at [582, 155] on p "Line Height: -" at bounding box center [591, 156] width 66 height 8
click at [582, 156] on p "Line Height: -" at bounding box center [591, 156] width 66 height 8
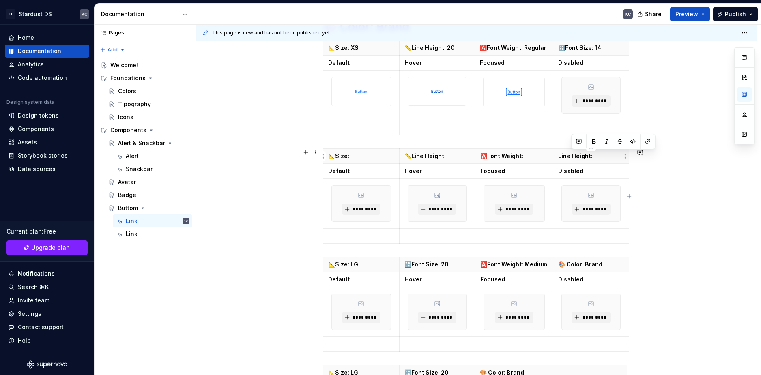
click at [582, 156] on p "Line Height: -" at bounding box center [591, 156] width 66 height 8
drag, startPoint x: 600, startPoint y: 157, endPoint x: 596, endPoint y: 156, distance: 4.5
click at [596, 156] on strong "🔠Font Size: 14" at bounding box center [579, 156] width 43 height 7
click at [313, 262] on span at bounding box center [315, 260] width 6 height 11
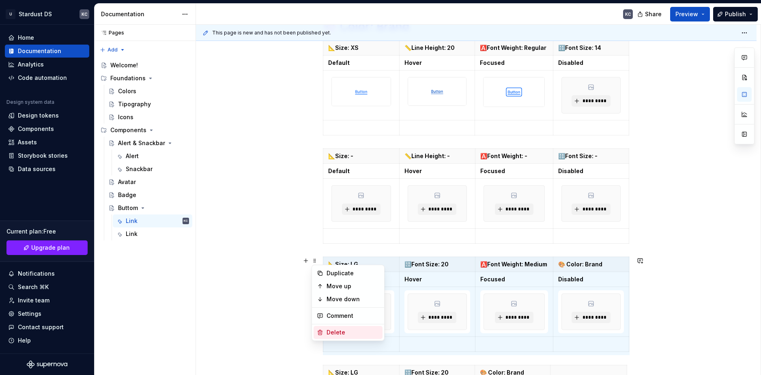
click at [327, 332] on div "Delete" at bounding box center [353, 333] width 53 height 8
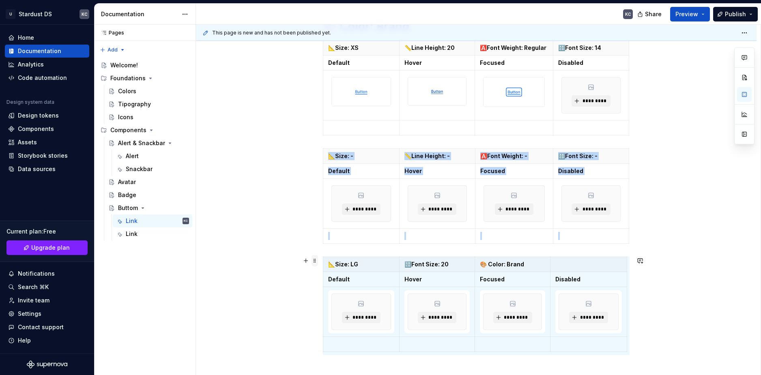
click at [317, 264] on span at bounding box center [315, 260] width 6 height 11
click at [331, 333] on div "Delete" at bounding box center [353, 333] width 53 height 8
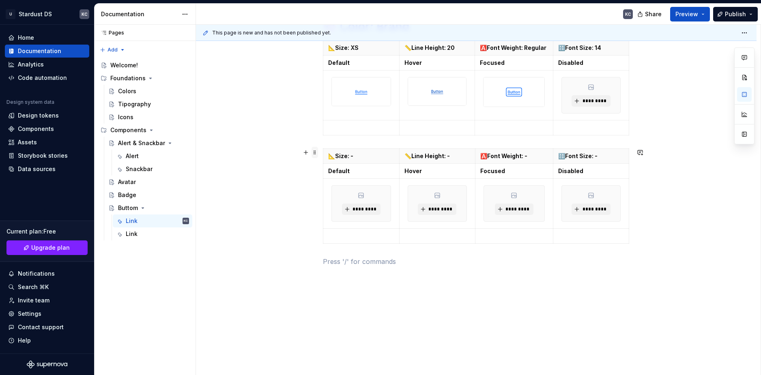
click at [313, 151] on span at bounding box center [315, 152] width 6 height 11
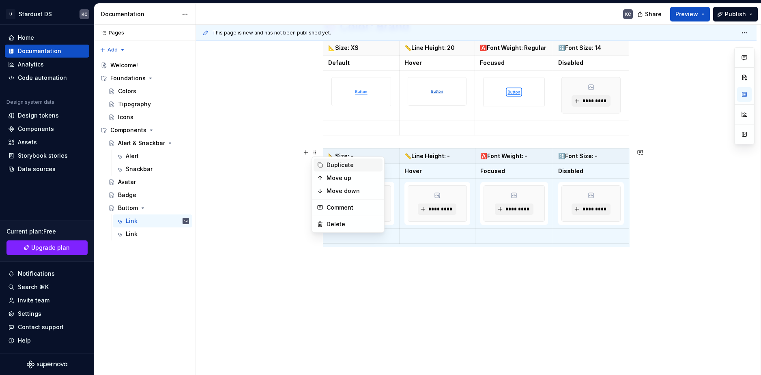
click at [325, 164] on div "Duplicate" at bounding box center [348, 165] width 69 height 13
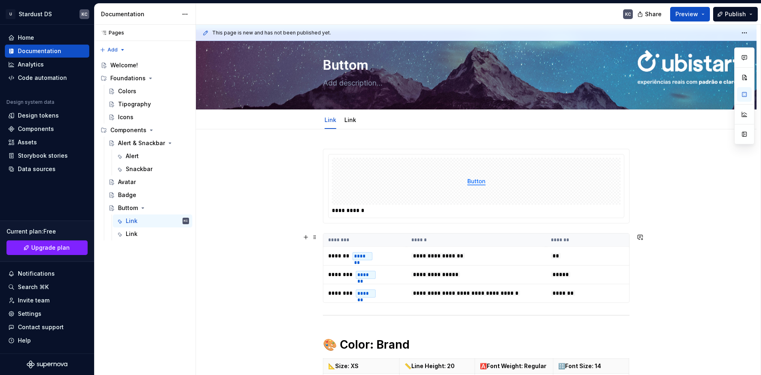
scroll to position [0, 0]
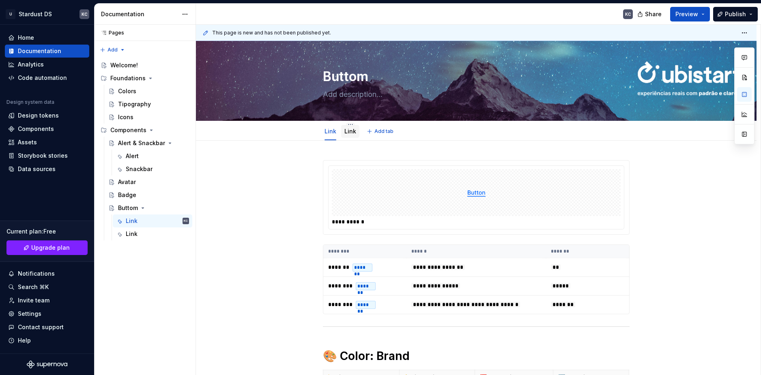
click at [349, 123] on div "Link" at bounding box center [350, 131] width 18 height 17
click at [350, 125] on html "U Stardust DS KC Home Documentation Analytics Code automation Design system dat…" at bounding box center [380, 187] width 761 height 375
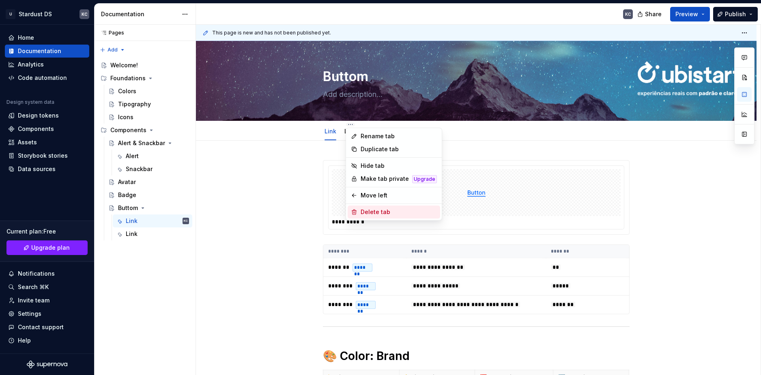
click at [385, 211] on div "Delete tab" at bounding box center [399, 212] width 76 height 8
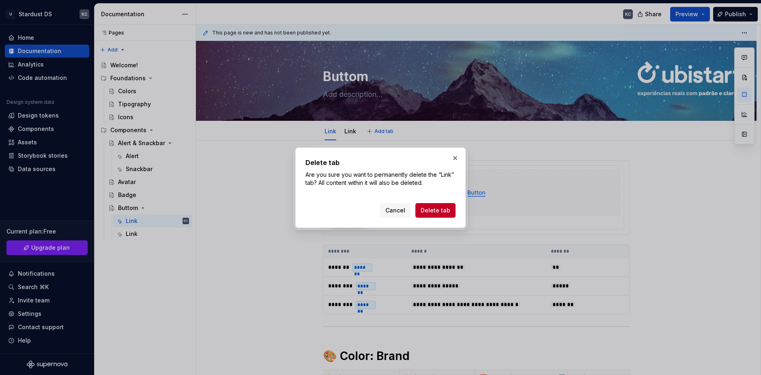
click at [434, 209] on span "Delete tab" at bounding box center [436, 211] width 30 height 8
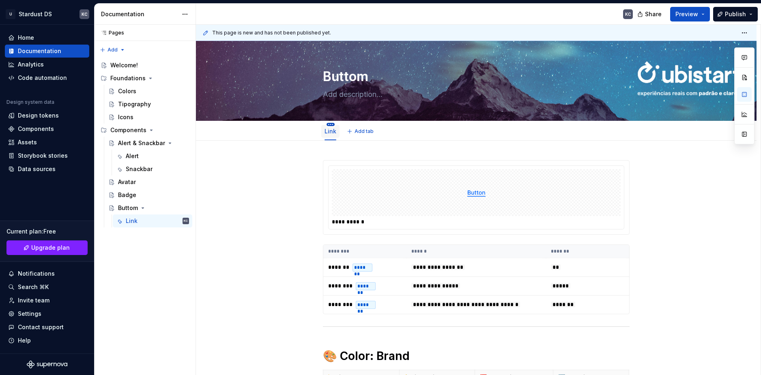
click at [330, 125] on html "U Stardust DS KC Home Documentation Analytics Code automation Design system dat…" at bounding box center [380, 187] width 761 height 375
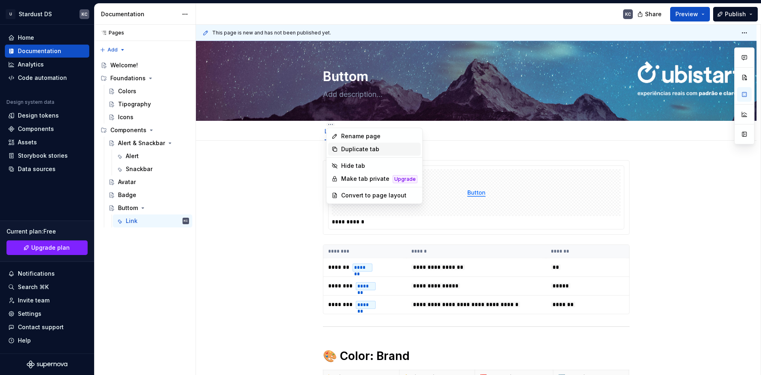
click at [345, 148] on div "Duplicate tab" at bounding box center [379, 149] width 76 height 8
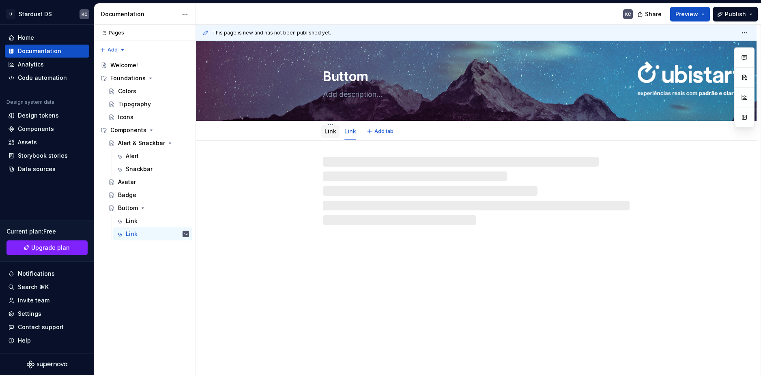
click at [331, 135] on div "Link" at bounding box center [331, 131] width 12 height 8
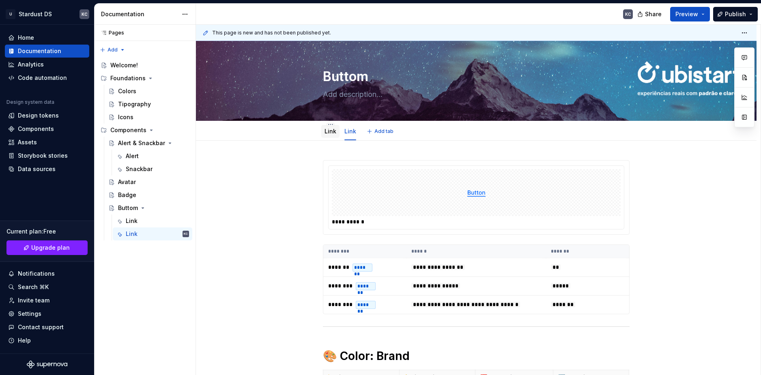
click at [328, 134] on link "Link" at bounding box center [331, 131] width 12 height 7
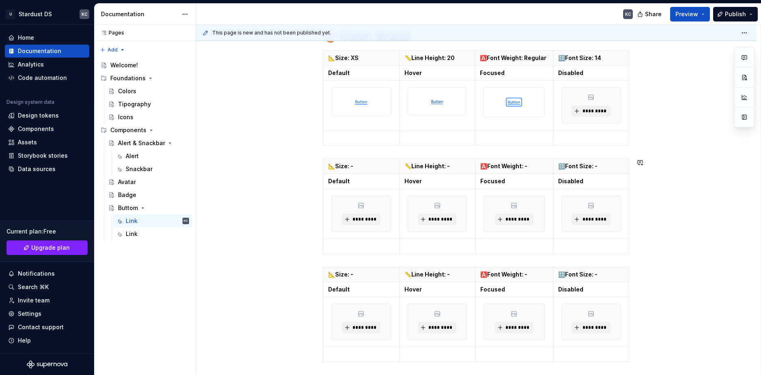
scroll to position [325, 0]
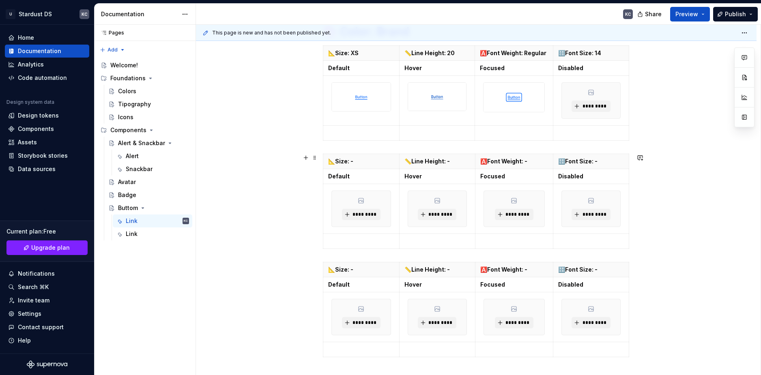
type textarea "*"
click at [362, 168] on th "📐Size: -" at bounding box center [361, 161] width 76 height 15
click at [366, 212] on span "*********" at bounding box center [364, 214] width 25 height 6
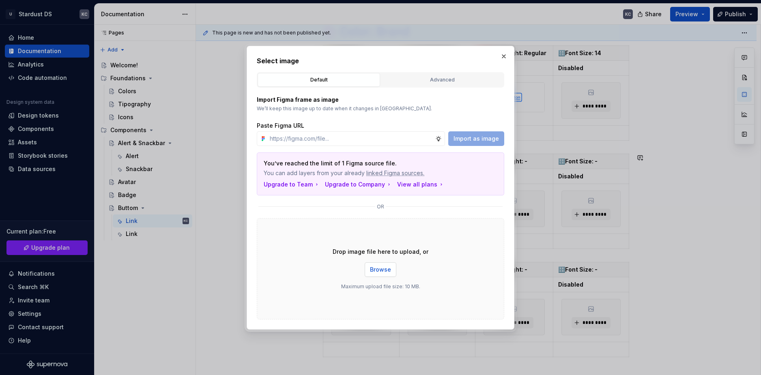
click at [374, 269] on span "Browse" at bounding box center [380, 270] width 21 height 8
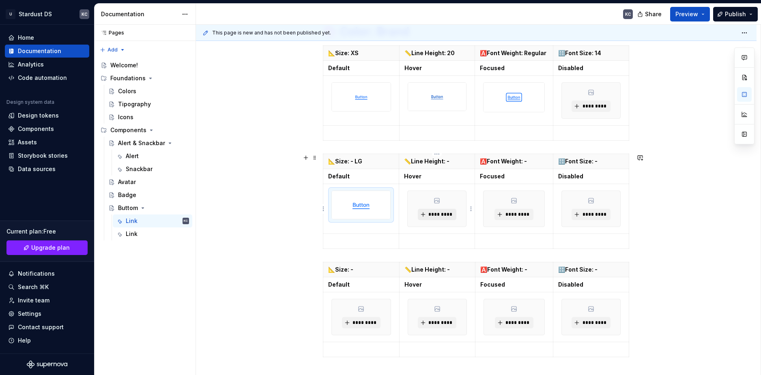
click at [447, 213] on span "*********" at bounding box center [440, 214] width 25 height 6
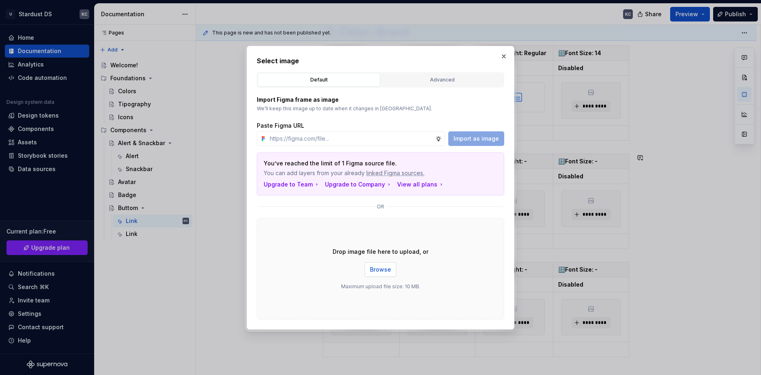
click at [386, 269] on span "Browse" at bounding box center [380, 270] width 21 height 8
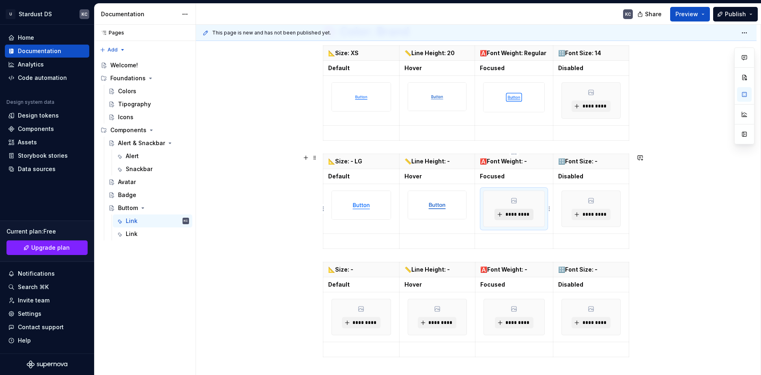
click at [515, 216] on span "*********" at bounding box center [517, 214] width 25 height 6
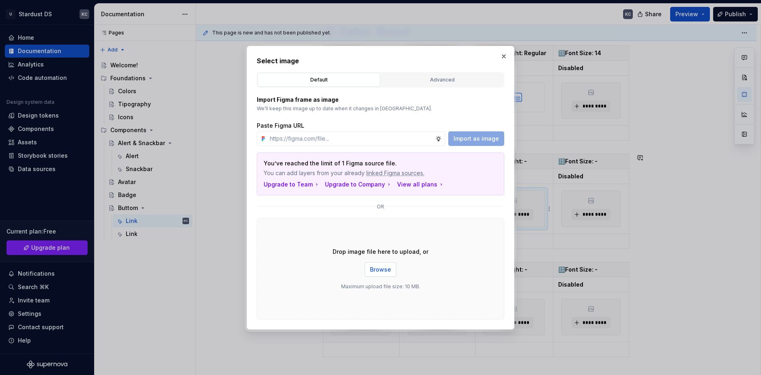
click at [394, 269] on button "Browse" at bounding box center [381, 269] width 32 height 15
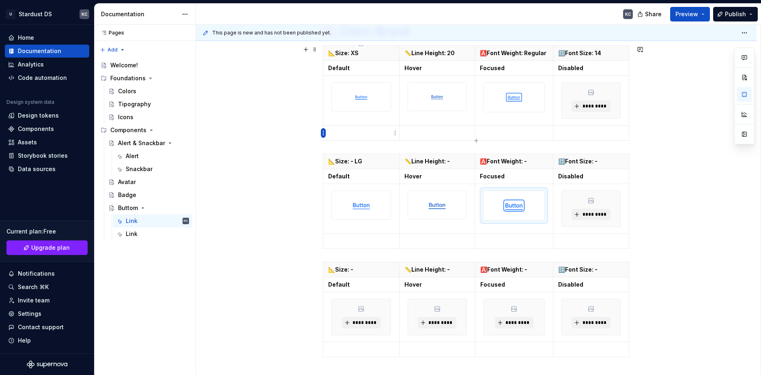
click at [323, 132] on html "U Stardust DS KC Home Documentation Analytics Code automation Design system dat…" at bounding box center [380, 187] width 761 height 375
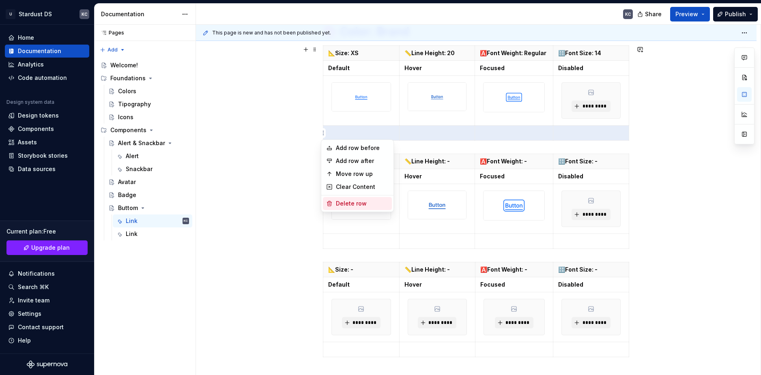
click at [355, 202] on div "Delete row" at bounding box center [362, 204] width 53 height 8
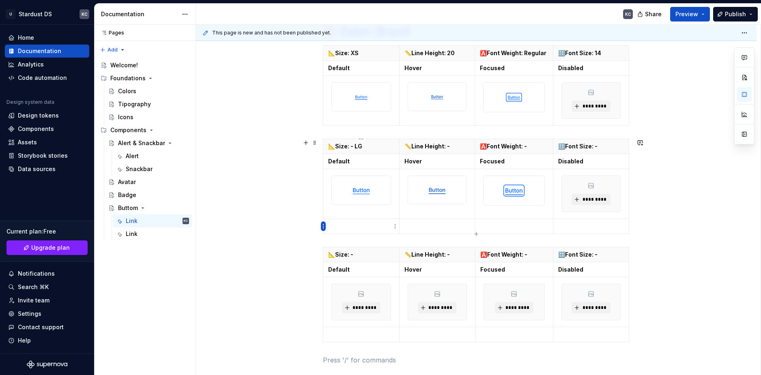
click at [323, 228] on html "U Stardust DS KC Home Documentation Analytics Code automation Design system dat…" at bounding box center [380, 187] width 761 height 375
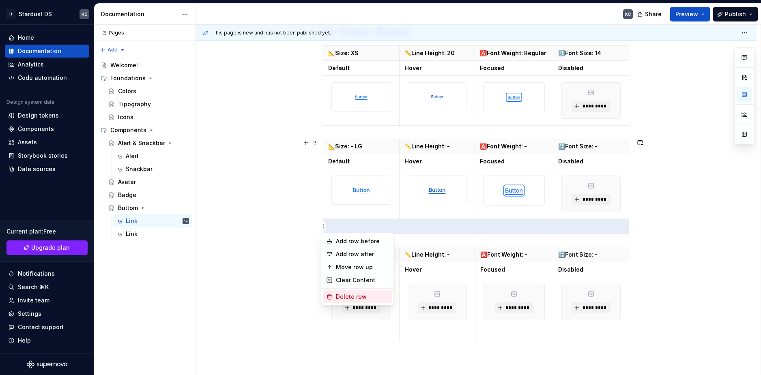
click at [331, 295] on icon at bounding box center [329, 297] width 6 height 6
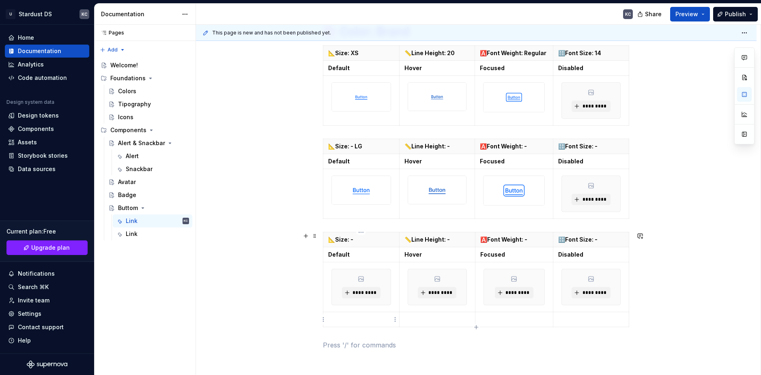
click at [324, 318] on html "U Stardust DS KC Home Documentation Analytics Code automation Design system dat…" at bounding box center [380, 187] width 761 height 375
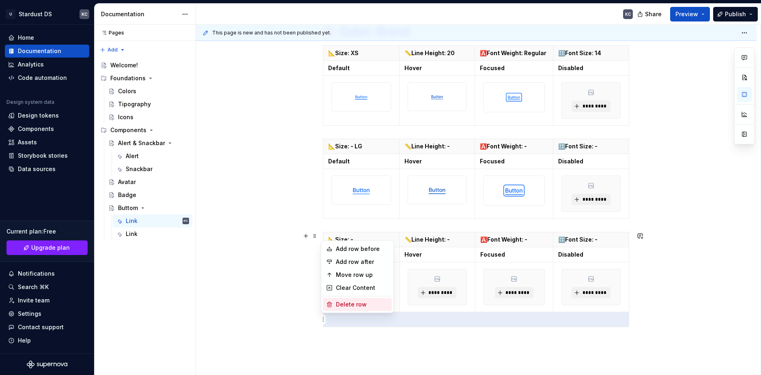
click at [344, 304] on div "Delete row" at bounding box center [362, 305] width 53 height 8
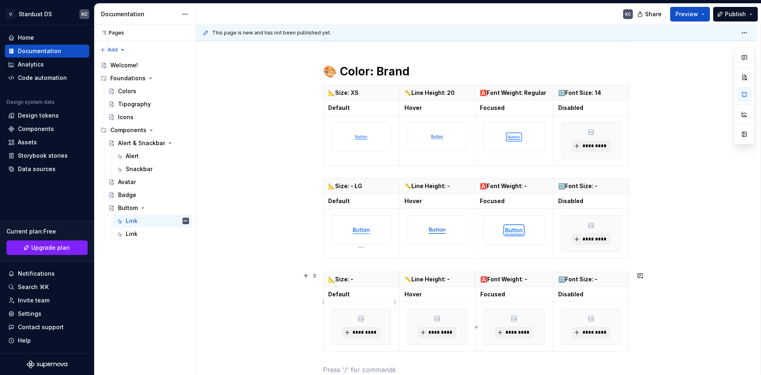
scroll to position [284, 0]
click at [453, 185] on p "📏Line Height: -" at bounding box center [437, 187] width 66 height 8
click at [534, 187] on p "🅰️Font Weight: -" at bounding box center [514, 187] width 68 height 8
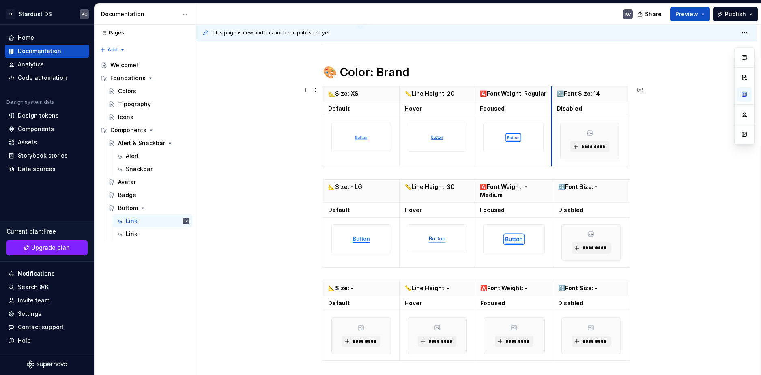
click at [552, 93] on th "🔠Font Size: 14" at bounding box center [590, 93] width 76 height 15
click at [551, 196] on th "🔠Font Size: -" at bounding box center [589, 191] width 76 height 23
drag, startPoint x: 626, startPoint y: 196, endPoint x: 621, endPoint y: 196, distance: 5.3
drag, startPoint x: 550, startPoint y: 191, endPoint x: 554, endPoint y: 192, distance: 4.1
drag, startPoint x: 629, startPoint y: 294, endPoint x: 621, endPoint y: 294, distance: 7.7
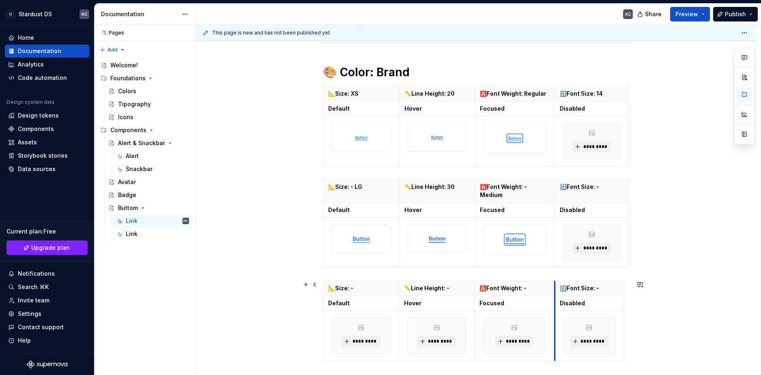
click at [555, 291] on th "🔠Font Size: -" at bounding box center [589, 288] width 69 height 15
drag, startPoint x: 623, startPoint y: 296, endPoint x: 629, endPoint y: 297, distance: 5.7
click at [528, 187] on p "🅰️Font Weight: - Medium" at bounding box center [515, 191] width 70 height 16
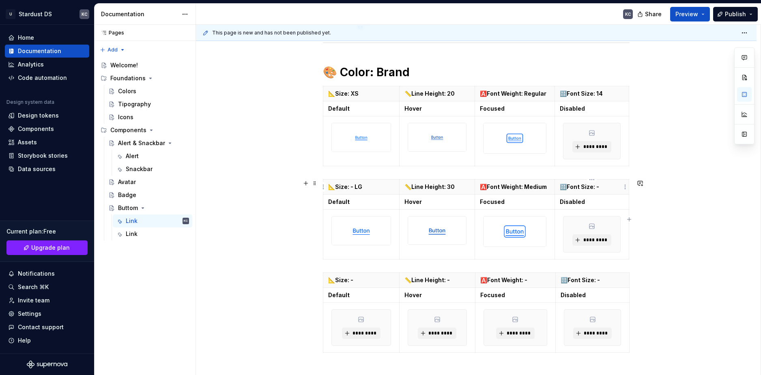
click at [608, 191] on th "🔠Font Size: -" at bounding box center [592, 187] width 74 height 15
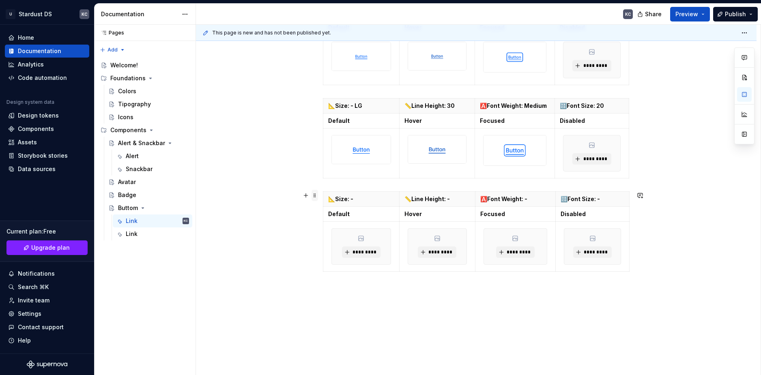
click at [314, 196] on span at bounding box center [315, 195] width 6 height 11
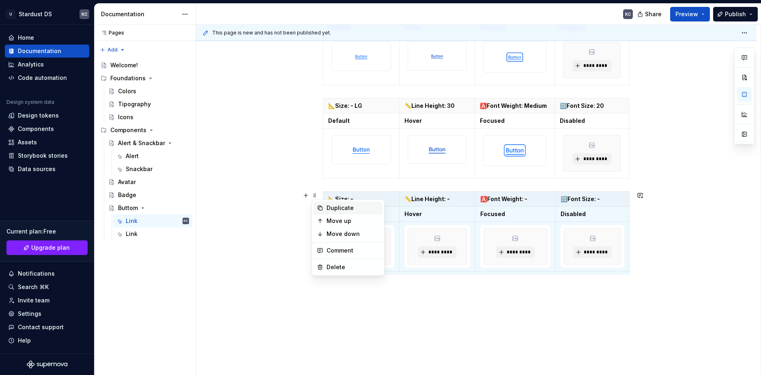
click at [331, 211] on div "Duplicate" at bounding box center [353, 208] width 53 height 8
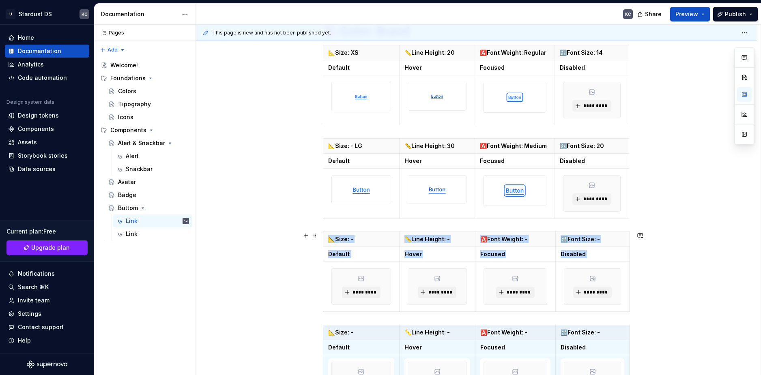
scroll to position [325, 0]
click at [355, 240] on p "📐Size: -" at bounding box center [361, 240] width 66 height 8
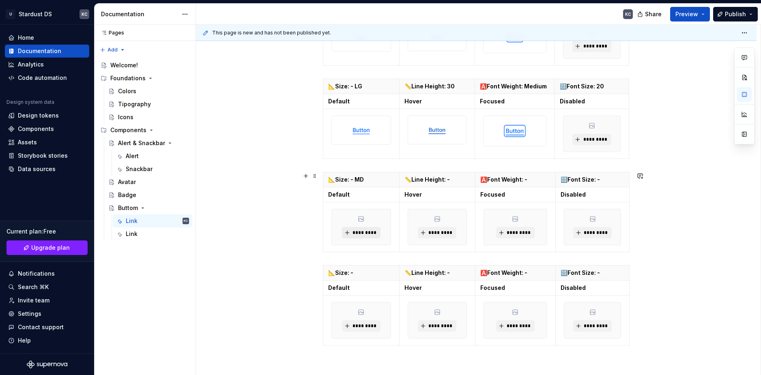
scroll to position [406, 0]
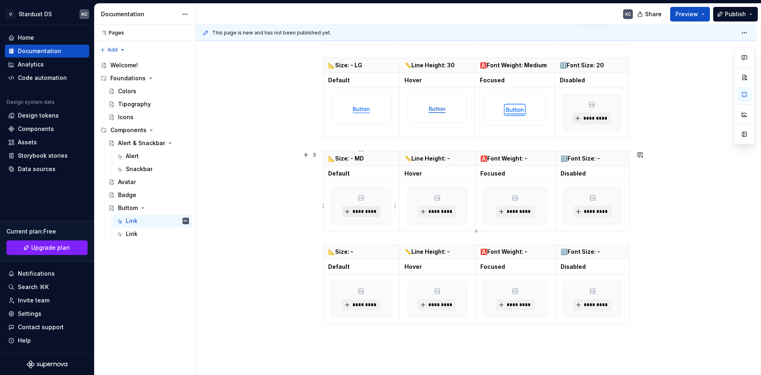
click at [368, 213] on span "*********" at bounding box center [364, 212] width 25 height 6
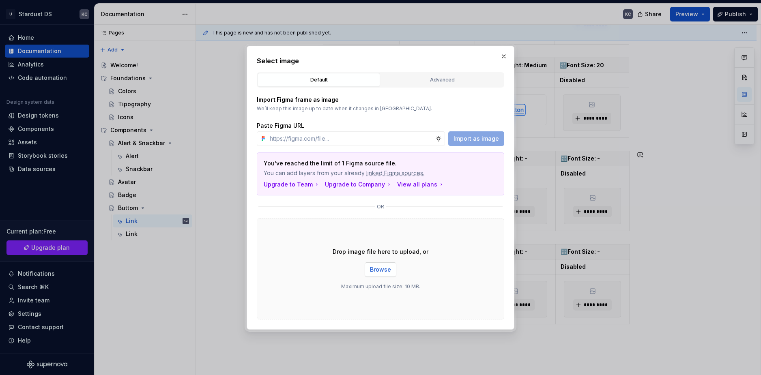
click at [383, 271] on span "Browse" at bounding box center [380, 270] width 21 height 8
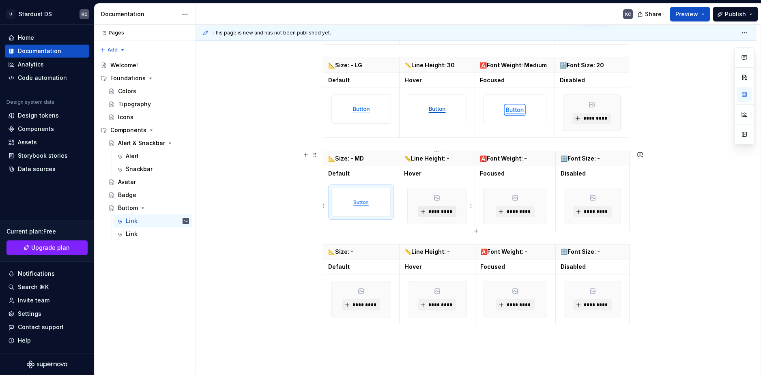
click at [442, 209] on span "*********" at bounding box center [440, 212] width 25 height 6
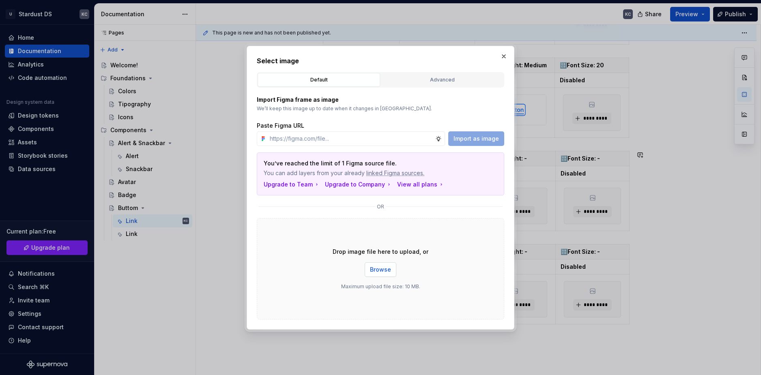
click at [381, 269] on span "Browse" at bounding box center [380, 270] width 21 height 8
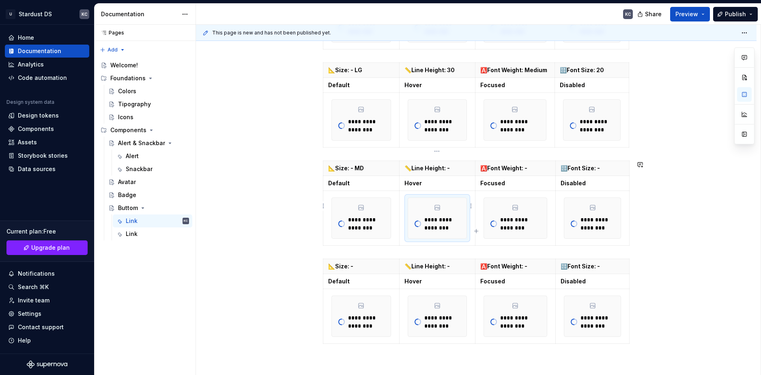
scroll to position [411, 0]
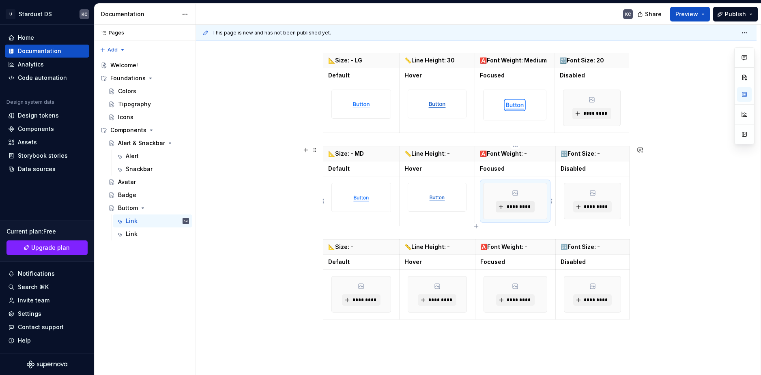
click at [520, 212] on button "*********" at bounding box center [515, 206] width 39 height 11
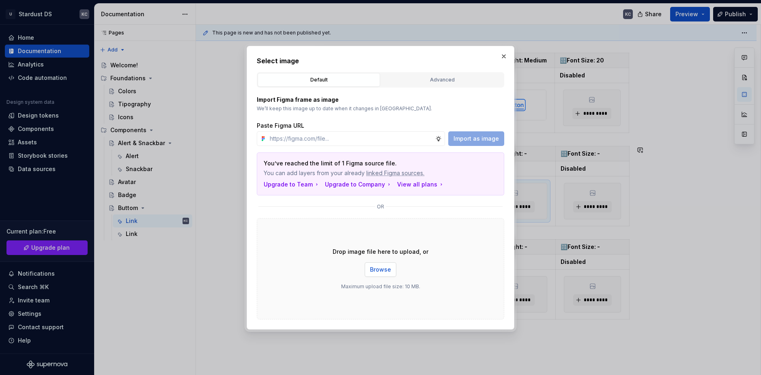
click at [386, 269] on span "Browse" at bounding box center [380, 270] width 21 height 8
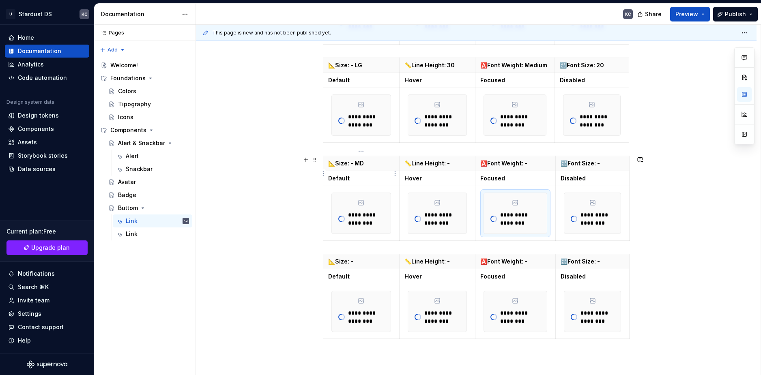
scroll to position [415, 0]
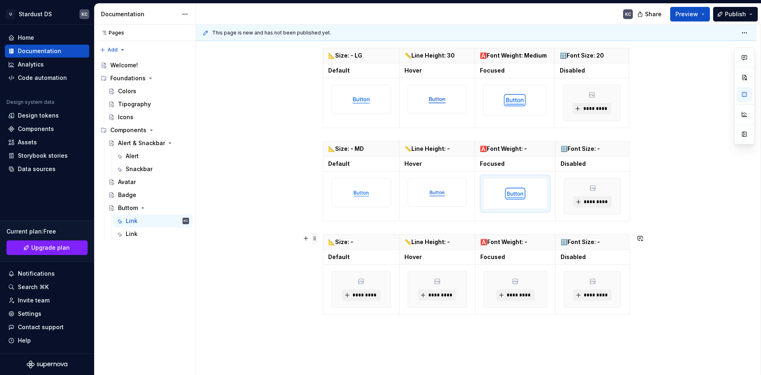
click at [313, 241] on span at bounding box center [315, 238] width 6 height 11
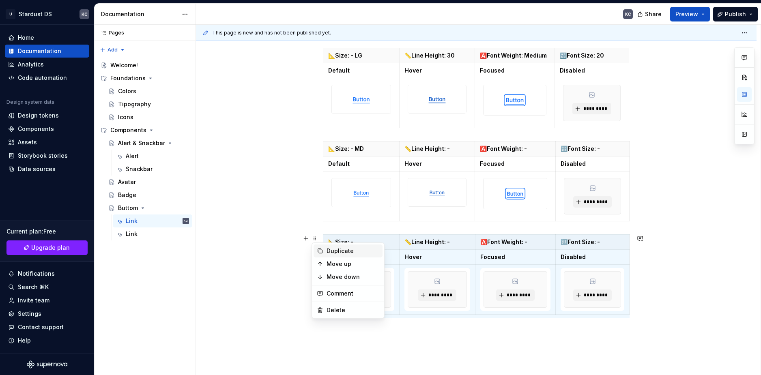
click at [320, 250] on icon at bounding box center [320, 251] width 6 height 6
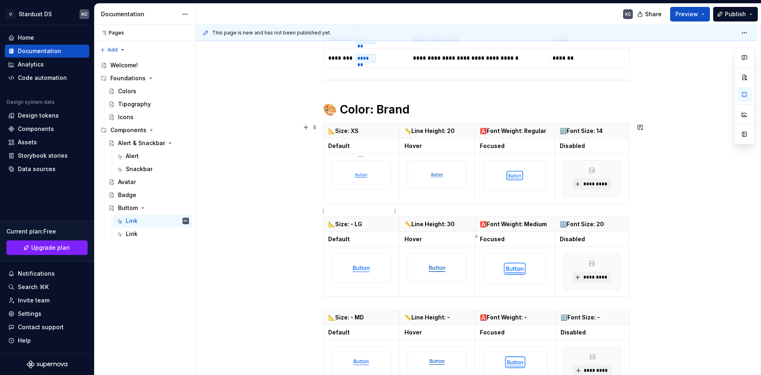
scroll to position [214, 0]
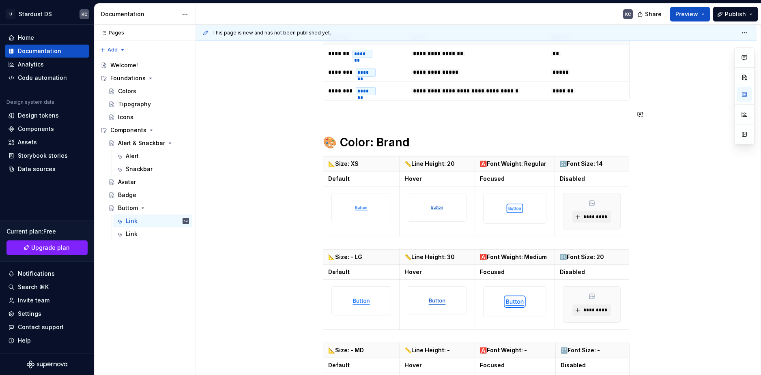
click at [329, 123] on div "**********" at bounding box center [476, 289] width 307 height 686
click at [316, 114] on span at bounding box center [315, 114] width 6 height 11
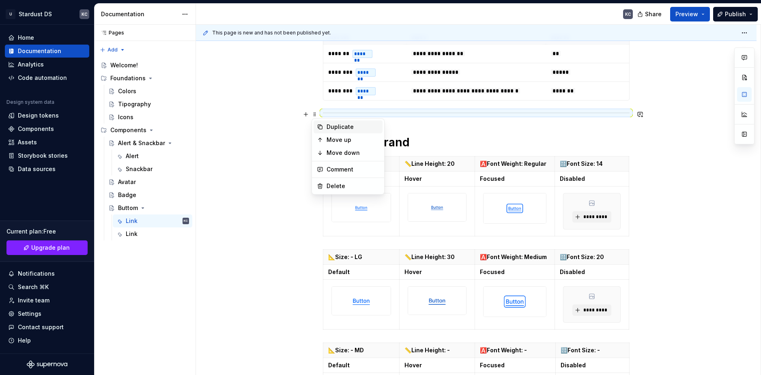
click at [329, 127] on div "Duplicate" at bounding box center [353, 127] width 53 height 8
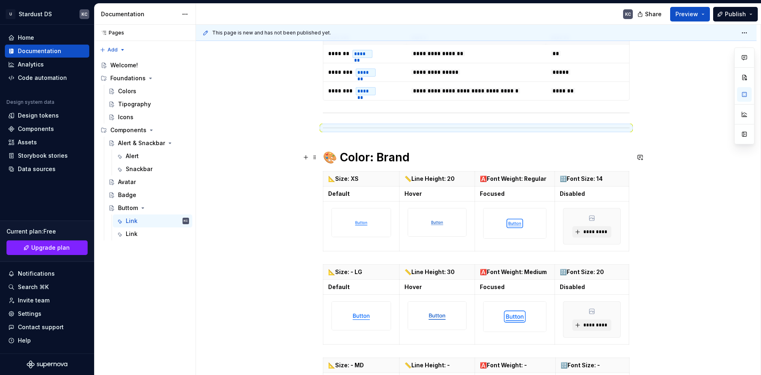
drag, startPoint x: 318, startPoint y: 132, endPoint x: 317, endPoint y: 144, distance: 11.8
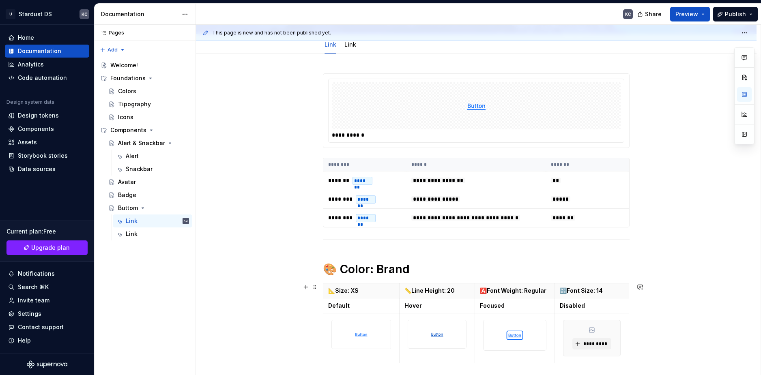
scroll to position [81, 0]
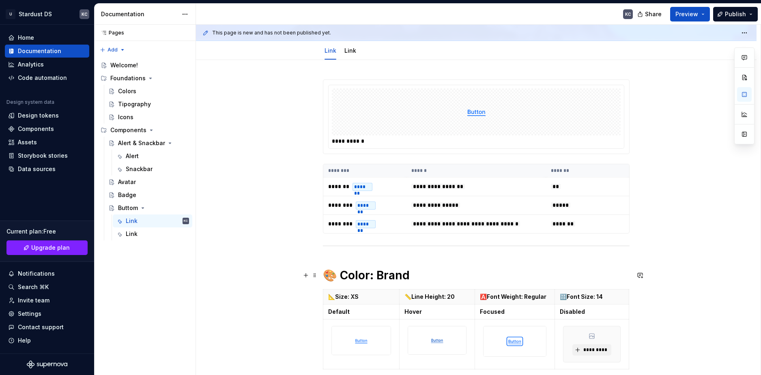
click at [316, 275] on span at bounding box center [315, 275] width 6 height 11
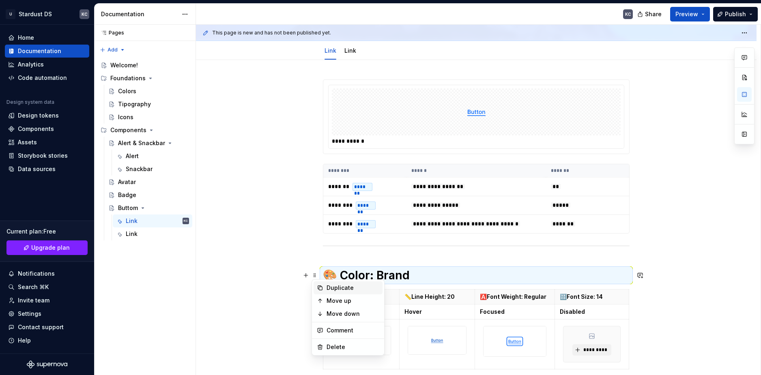
click at [345, 290] on div "Duplicate" at bounding box center [353, 288] width 53 height 8
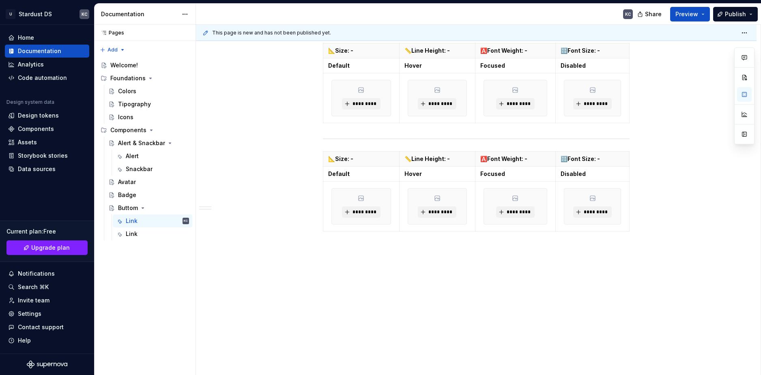
scroll to position [629, 0]
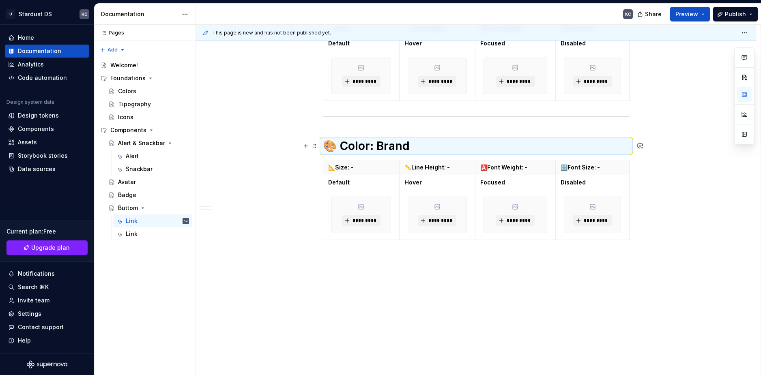
click at [410, 147] on h1 "🎨 Color: Brand" at bounding box center [476, 146] width 307 height 15
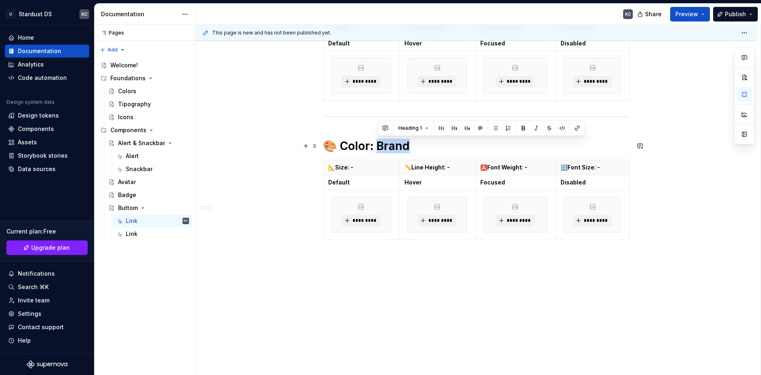
drag, startPoint x: 408, startPoint y: 147, endPoint x: 379, endPoint y: 149, distance: 28.9
click at [379, 149] on h1 "🎨 Color: Brand" at bounding box center [476, 146] width 307 height 15
drag, startPoint x: 381, startPoint y: 146, endPoint x: 460, endPoint y: 146, distance: 79.9
click at [460, 146] on h1 "🎨 Color: nEUTRAL" at bounding box center [476, 146] width 307 height 15
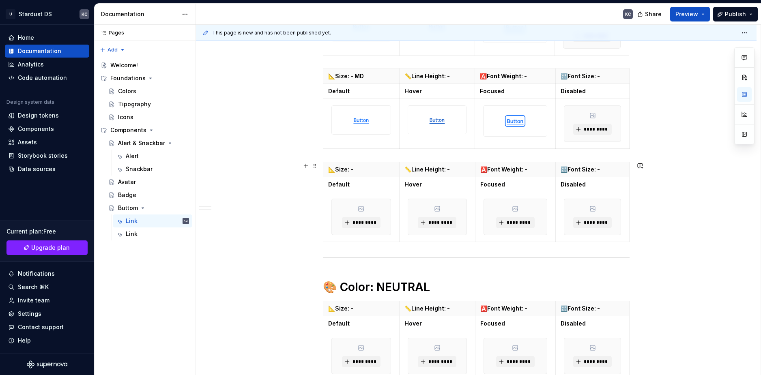
scroll to position [508, 0]
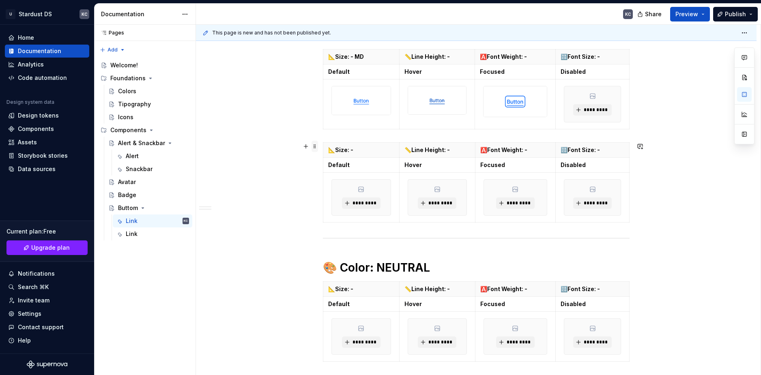
click at [314, 148] on span at bounding box center [315, 146] width 6 height 11
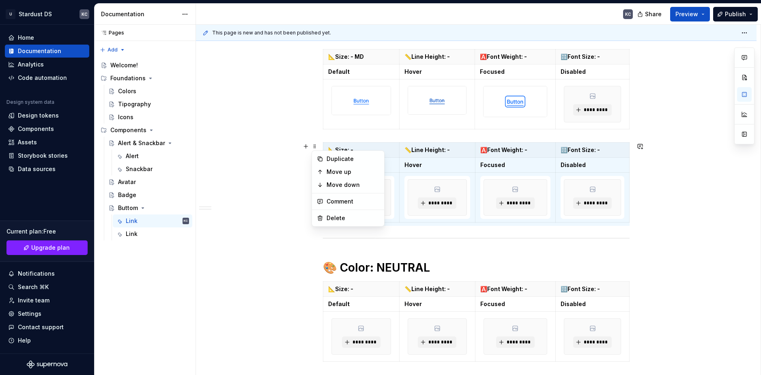
click at [691, 135] on div "**********" at bounding box center [476, 70] width 561 height 874
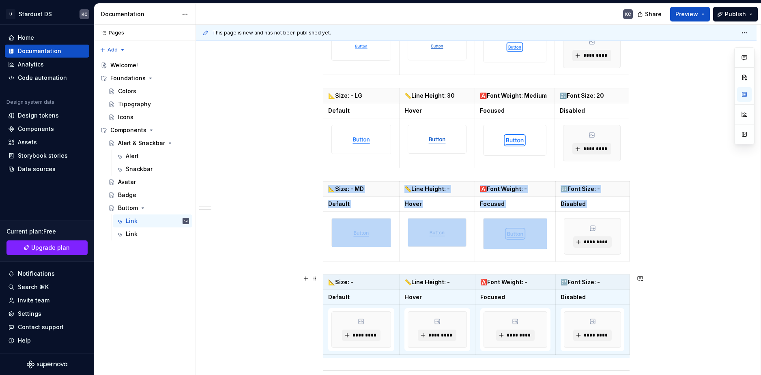
scroll to position [467, 0]
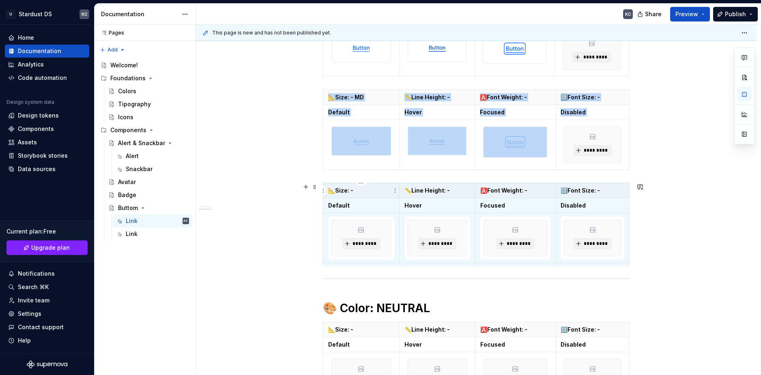
click at [358, 192] on p "📐Size: -" at bounding box center [361, 191] width 66 height 8
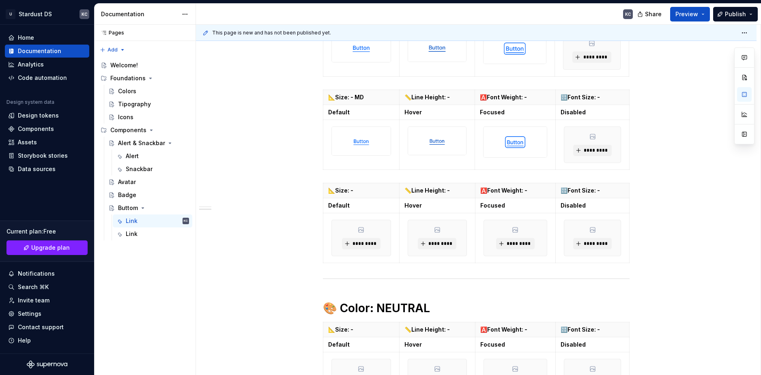
type textarea "*"
